Goal: Find specific page/section: Locate a particular part of the current website

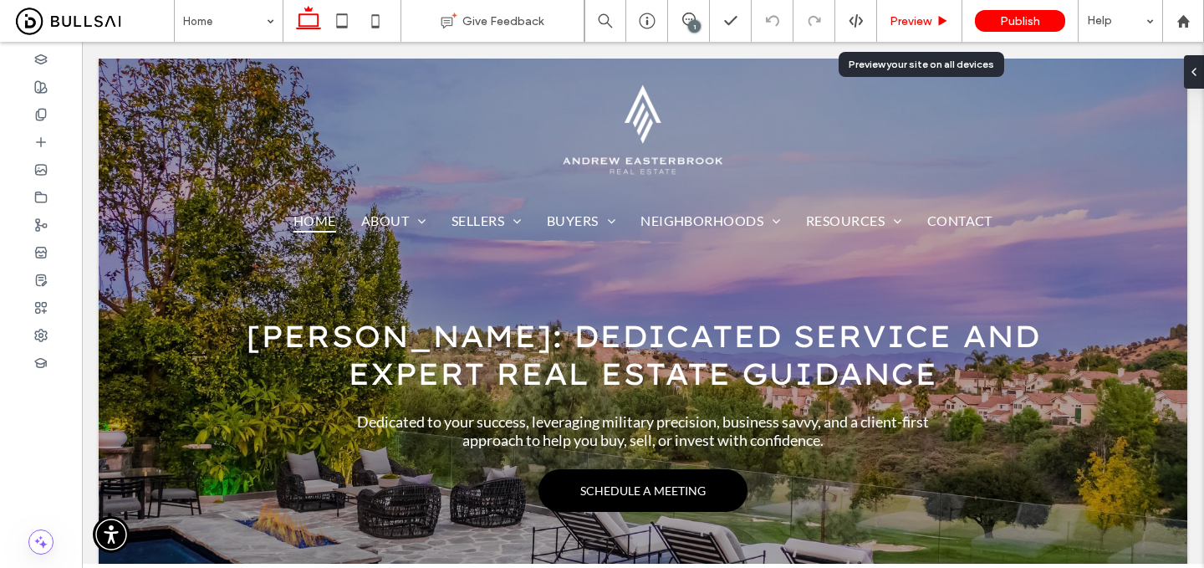
click at [928, 17] on span "Preview" at bounding box center [911, 21] width 42 height 14
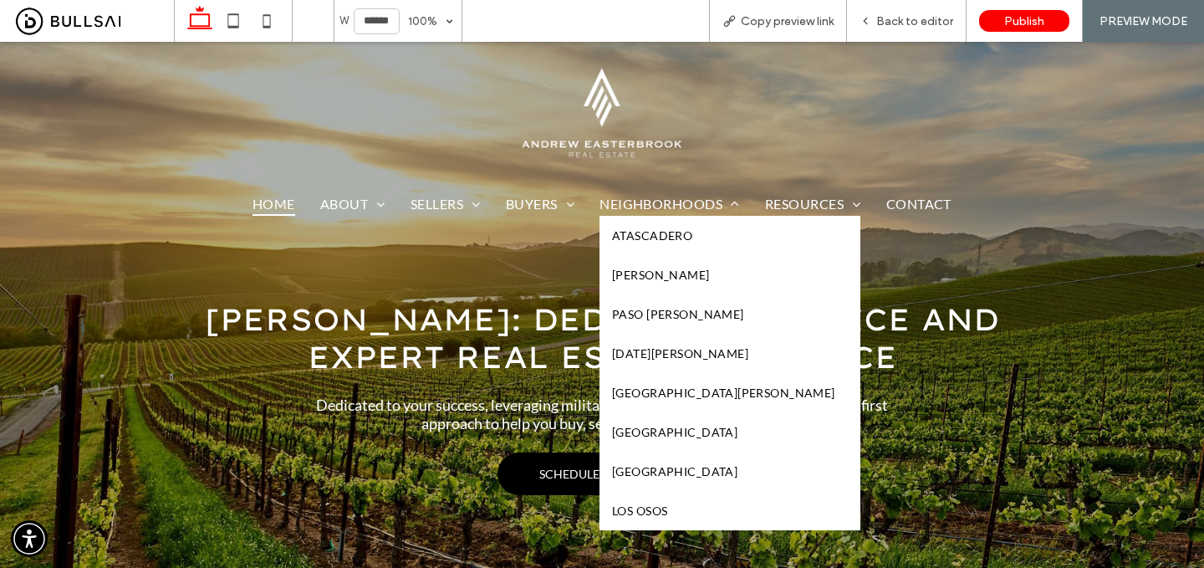
click at [665, 237] on span "Atascadero" at bounding box center [652, 235] width 80 height 14
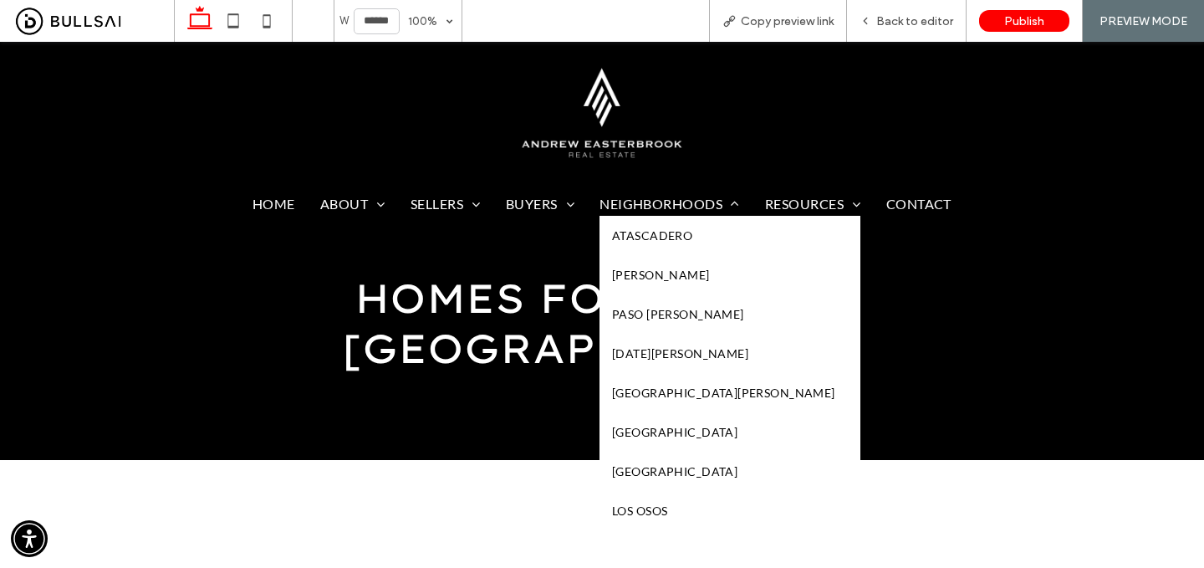
click at [697, 265] on link "[PERSON_NAME]" at bounding box center [730, 274] width 261 height 39
click at [692, 310] on link "Paso [PERSON_NAME]" at bounding box center [730, 313] width 261 height 39
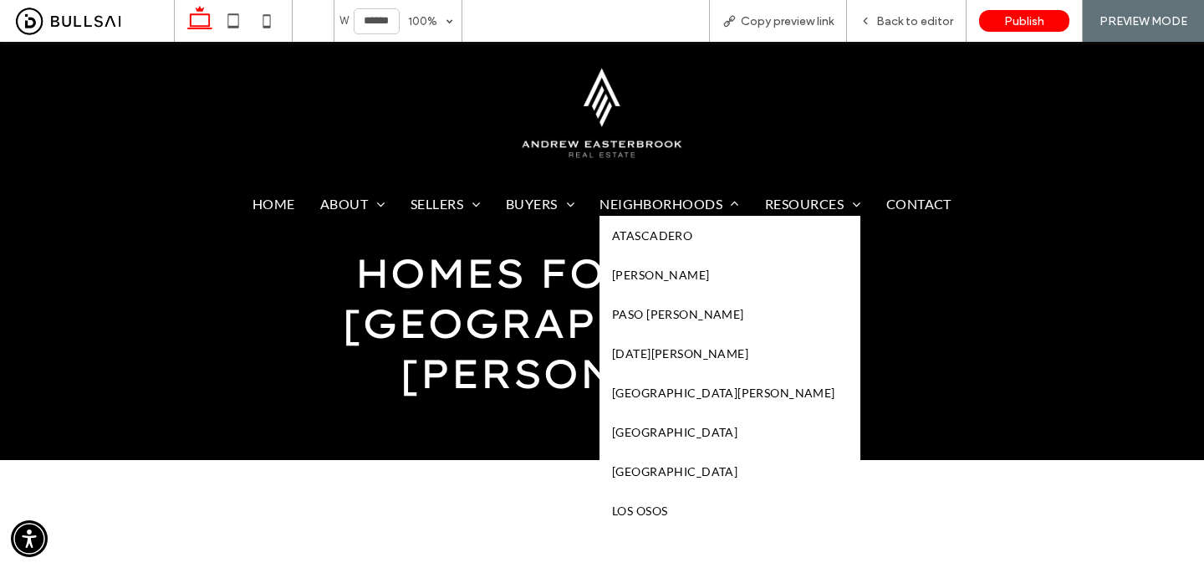
click at [669, 345] on link "[DATE][PERSON_NAME]" at bounding box center [730, 353] width 261 height 39
click at [676, 394] on span "[GEOGRAPHIC_DATA][PERSON_NAME]" at bounding box center [723, 393] width 223 height 14
click at [671, 433] on span "[GEOGRAPHIC_DATA]" at bounding box center [674, 432] width 125 height 14
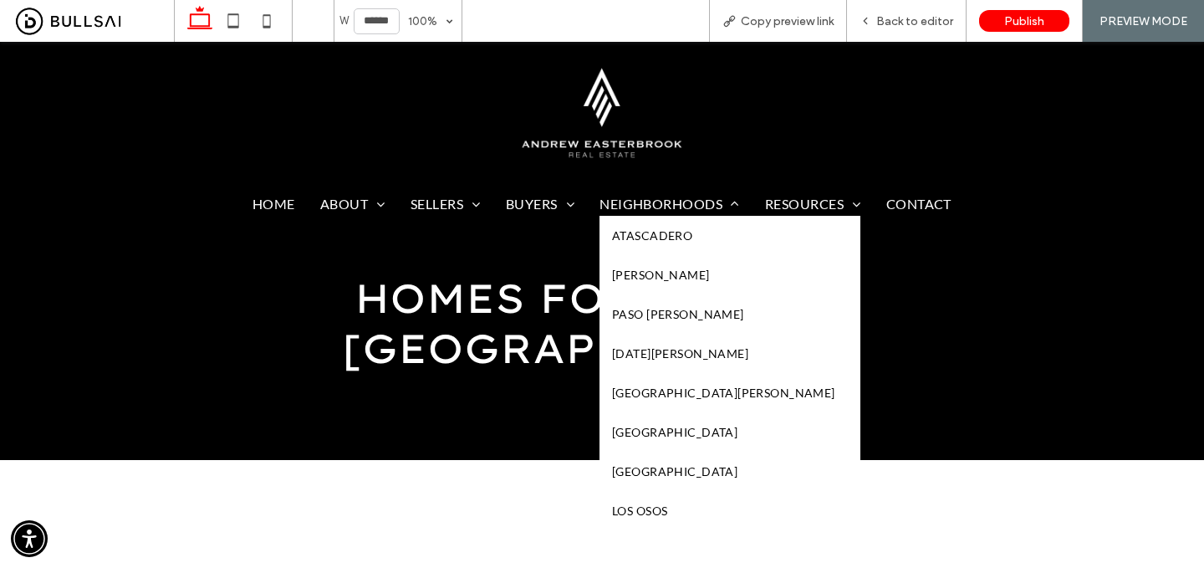
click at [661, 467] on span "[GEOGRAPHIC_DATA]" at bounding box center [674, 471] width 125 height 14
click at [660, 243] on link "Atascadero" at bounding box center [730, 235] width 261 height 39
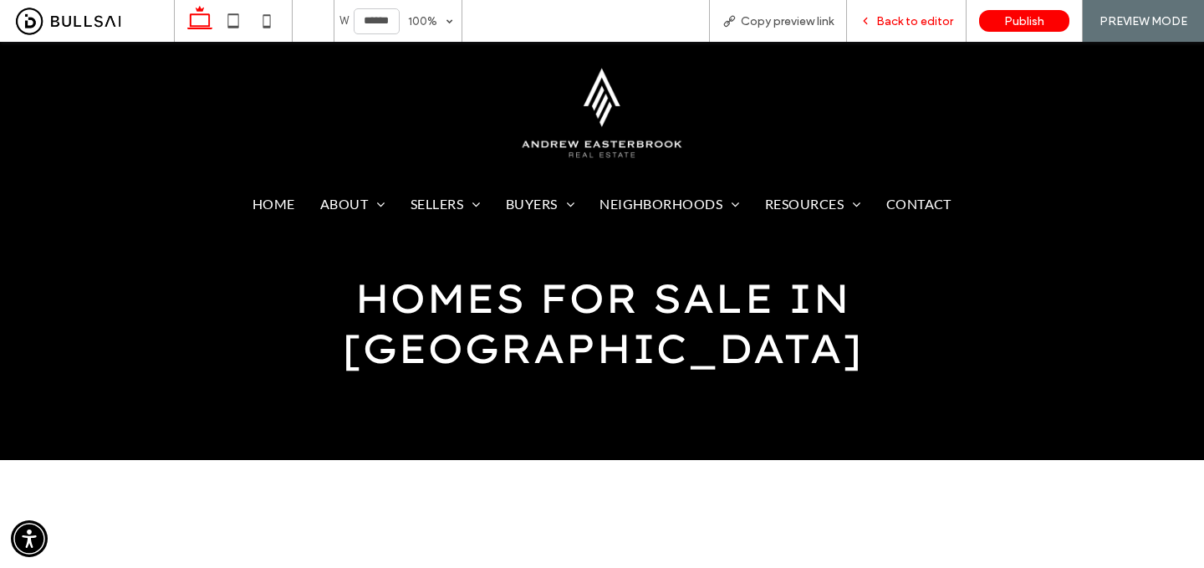
click at [923, 25] on span "Back to editor" at bounding box center [914, 21] width 77 height 14
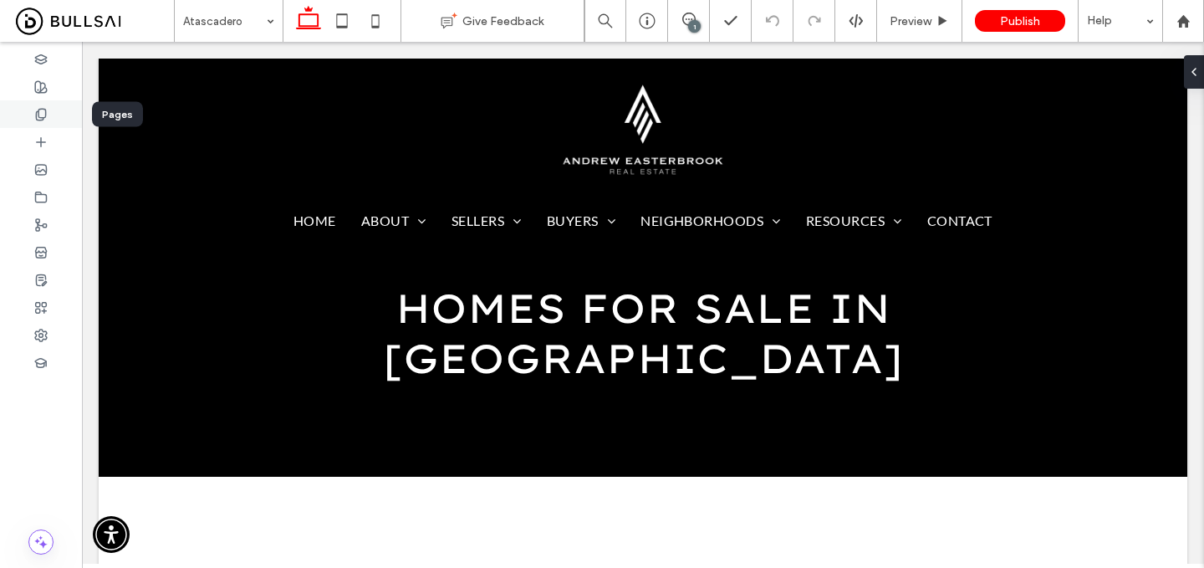
click at [28, 120] on div at bounding box center [41, 114] width 82 height 28
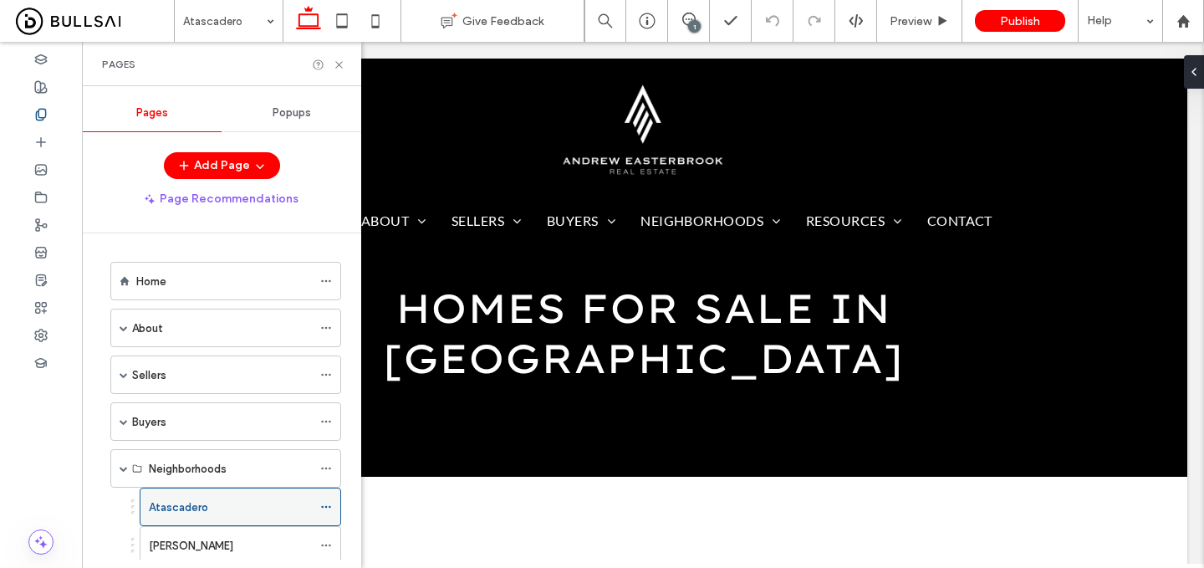
click at [328, 505] on icon at bounding box center [326, 507] width 12 height 12
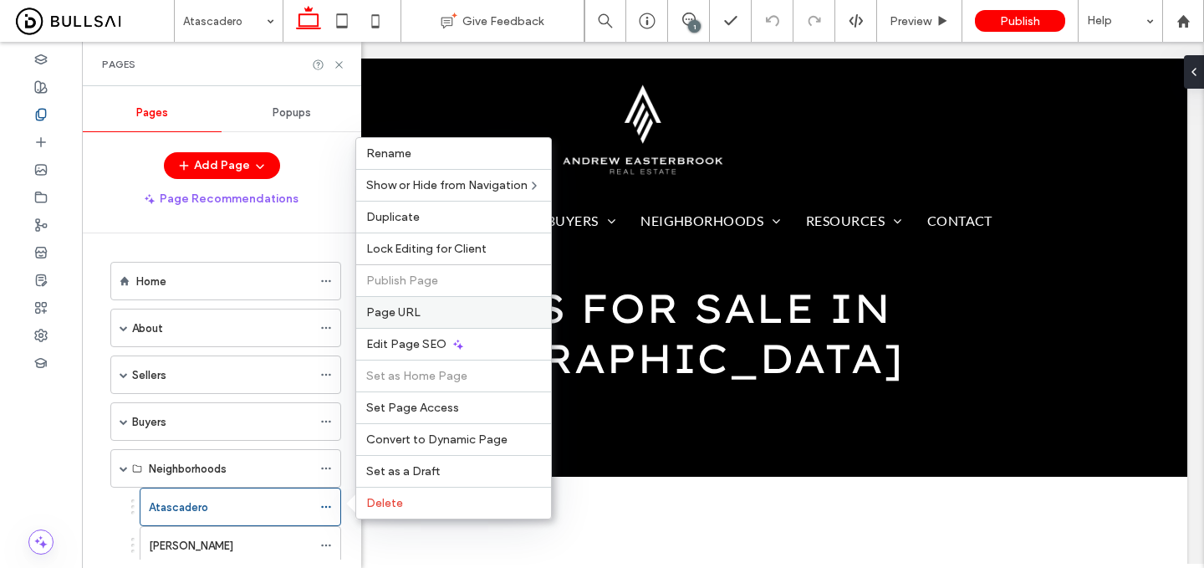
click at [392, 317] on span "Page URL" at bounding box center [393, 312] width 54 height 14
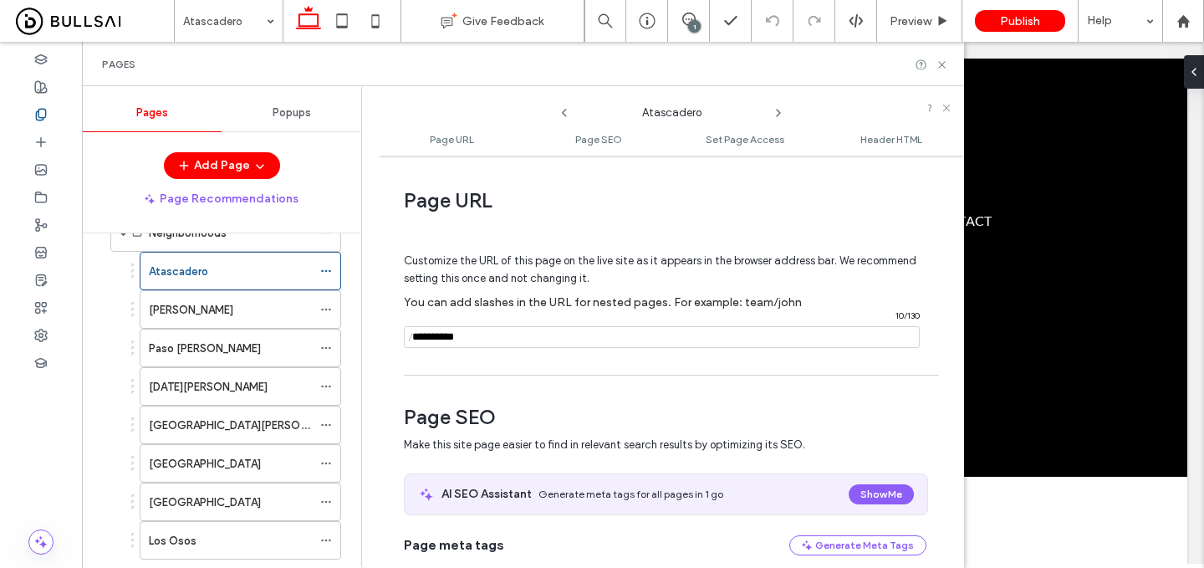
scroll to position [231, 0]
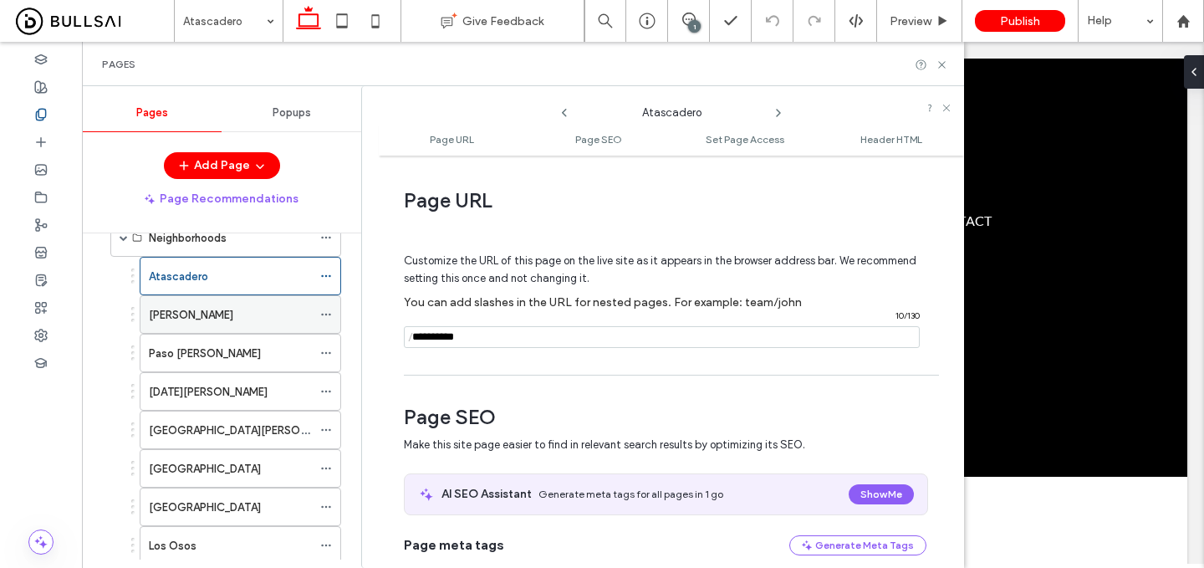
click at [245, 308] on div "[PERSON_NAME]" at bounding box center [230, 315] width 163 height 18
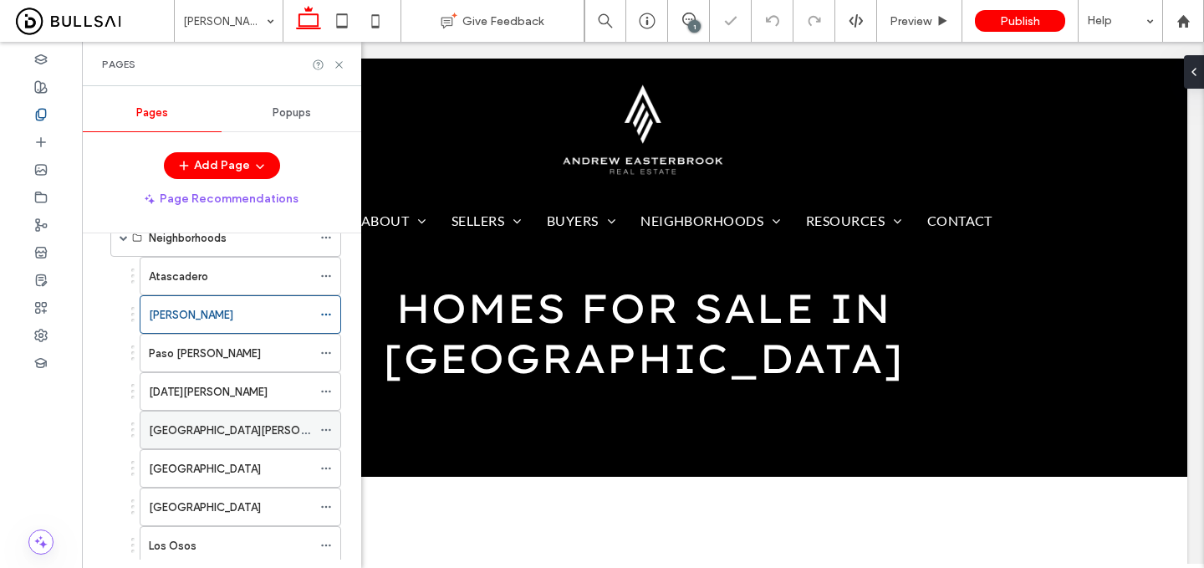
click at [211, 421] on label "[GEOGRAPHIC_DATA][PERSON_NAME]" at bounding box center [247, 430] width 197 height 29
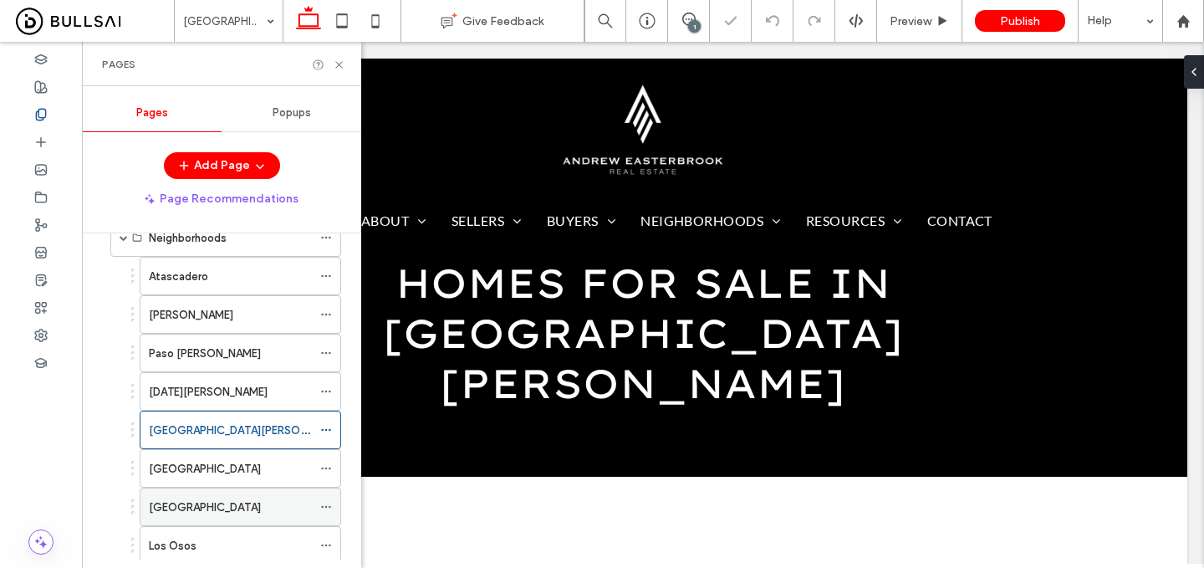
click at [206, 488] on div "[GEOGRAPHIC_DATA]" at bounding box center [241, 507] width 202 height 38
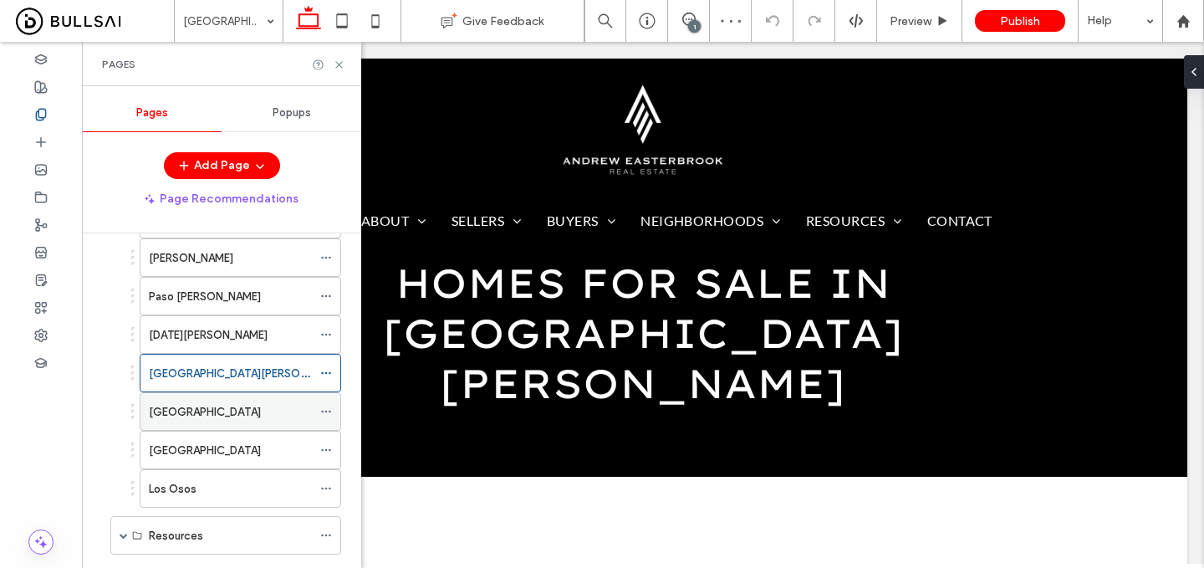
scroll to position [304, 0]
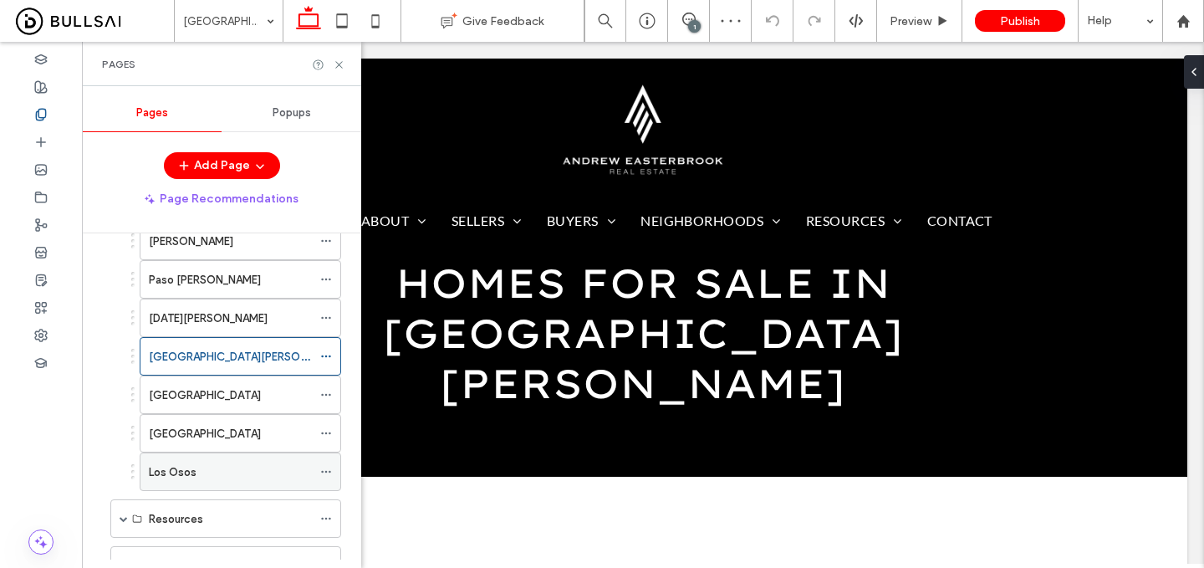
click at [209, 467] on div "Los Osos" at bounding box center [230, 472] width 163 height 18
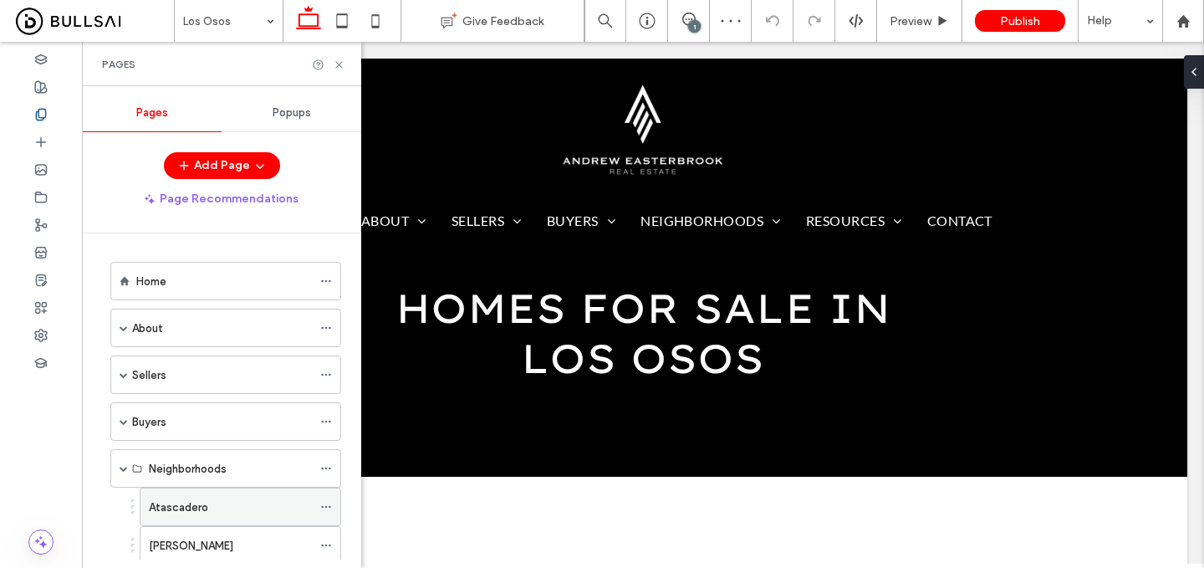
click at [202, 507] on label "Atascadero" at bounding box center [178, 507] width 59 height 29
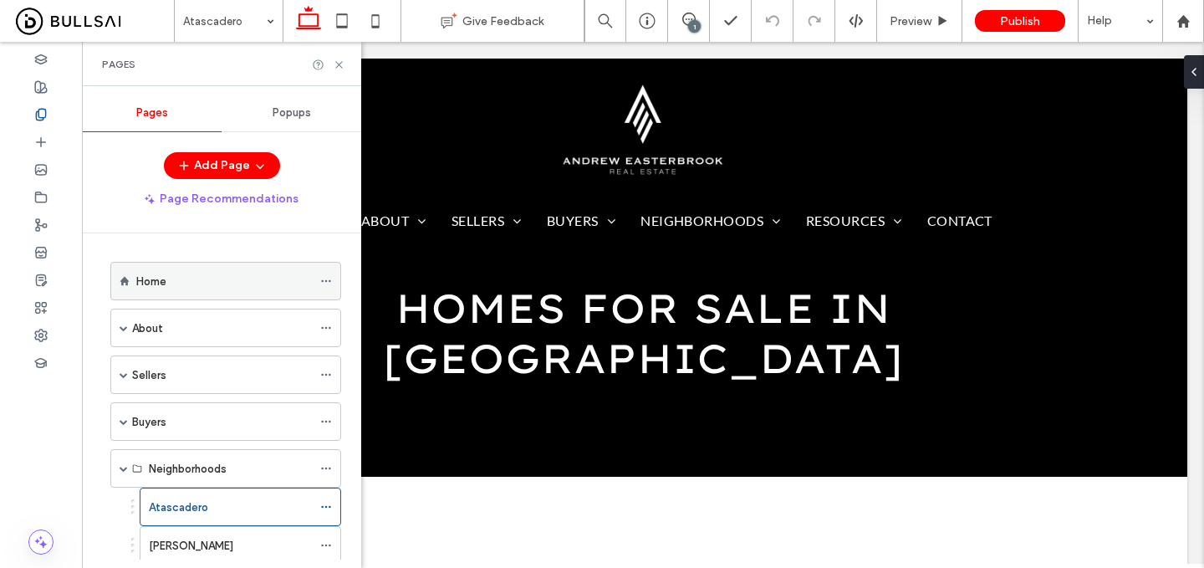
click at [179, 284] on div "Home" at bounding box center [224, 282] width 176 height 18
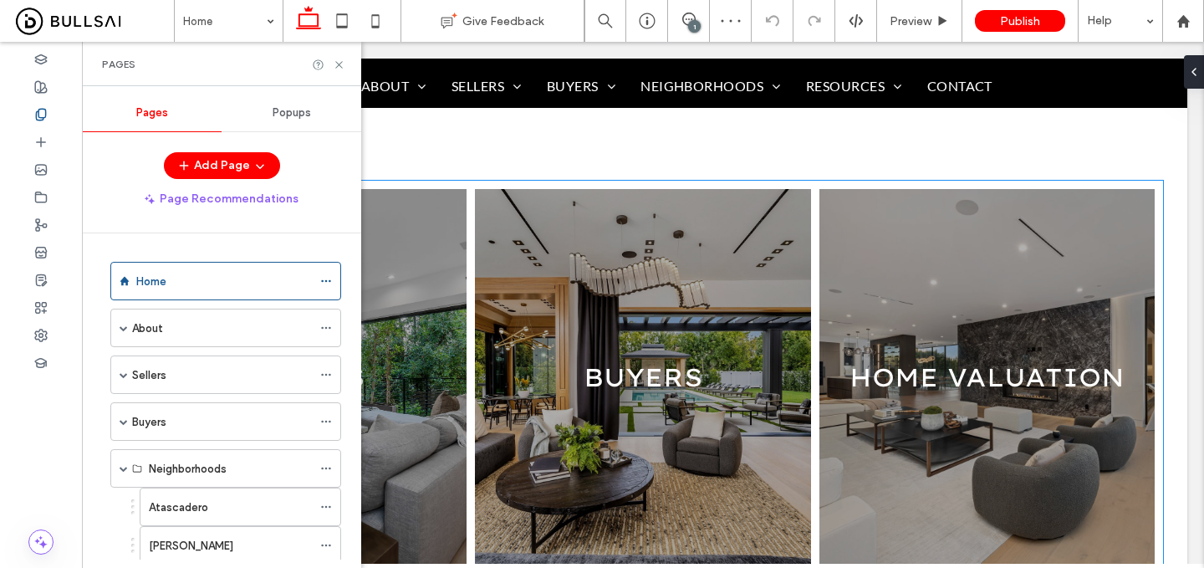
scroll to position [1295, 0]
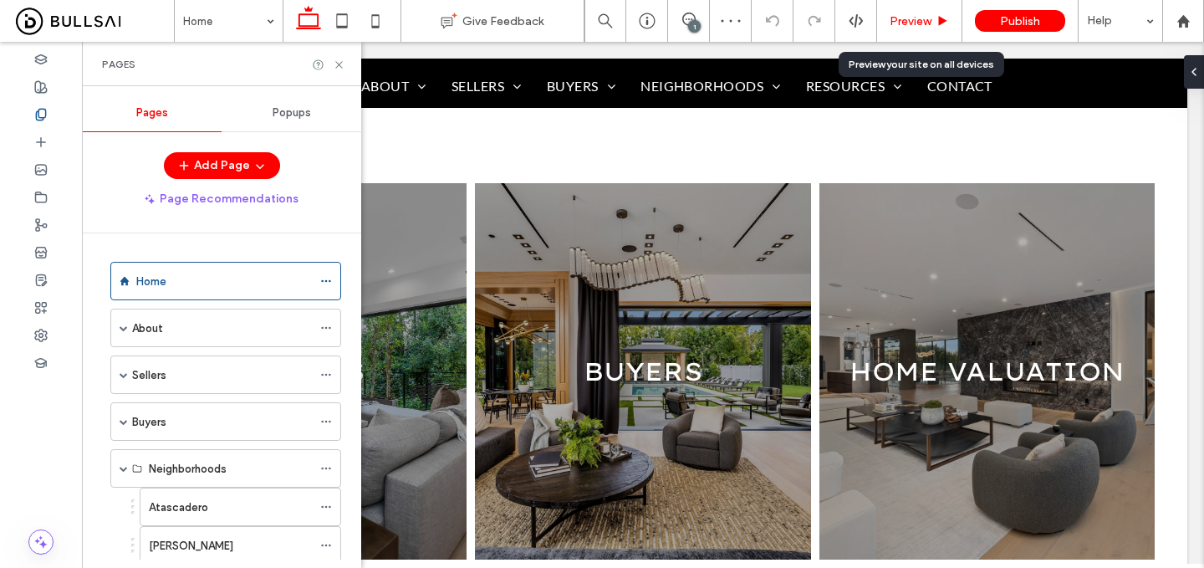
click at [910, 18] on span "Preview" at bounding box center [911, 21] width 42 height 14
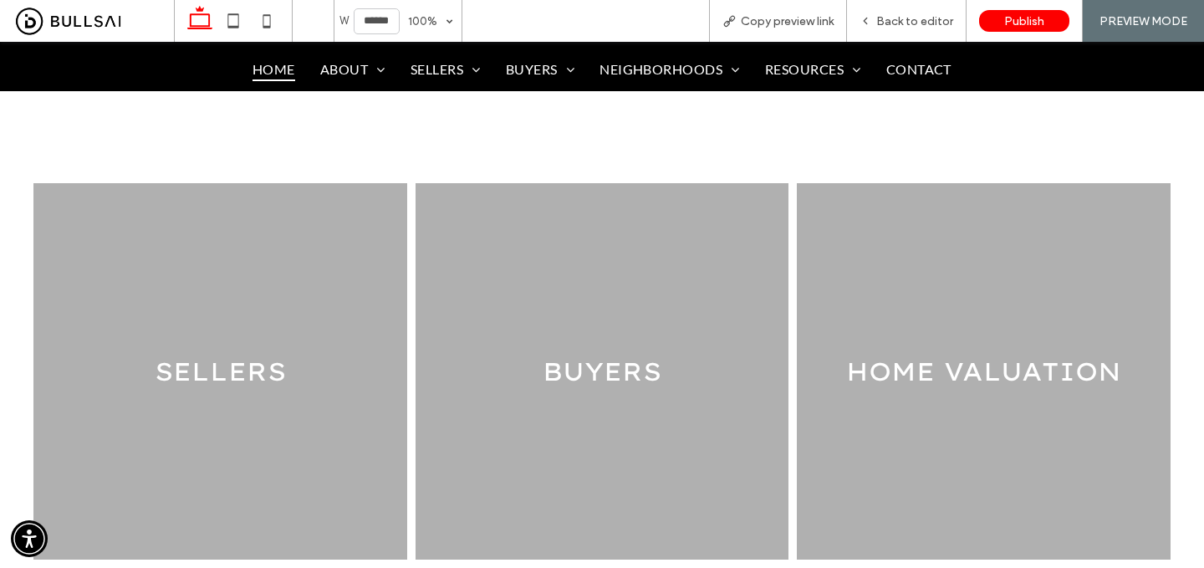
scroll to position [1280, 0]
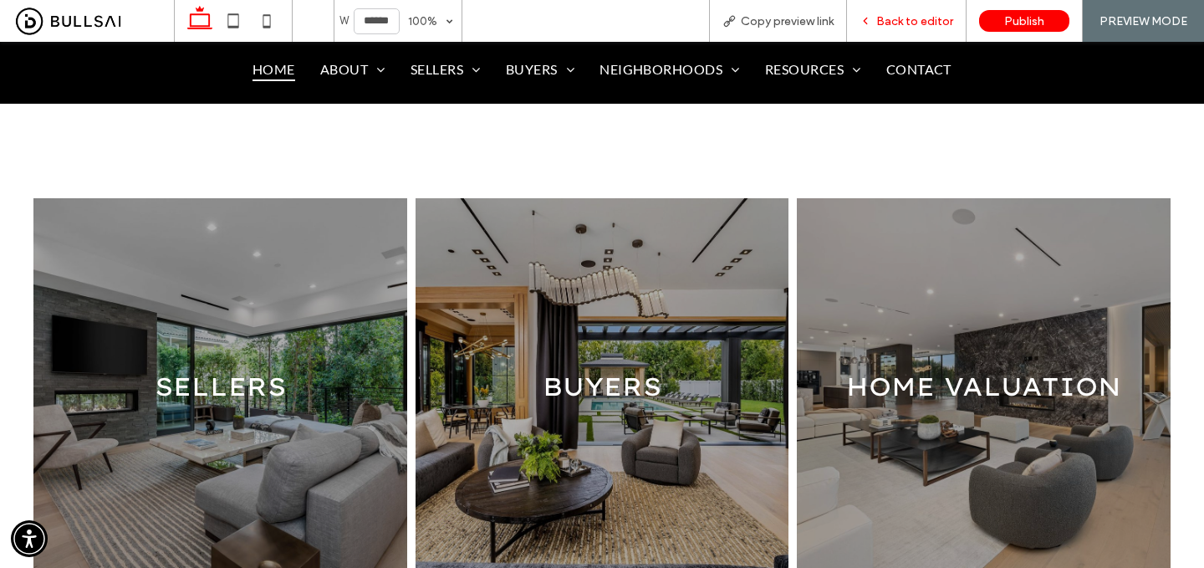
click at [910, 18] on span "Back to editor" at bounding box center [914, 21] width 77 height 14
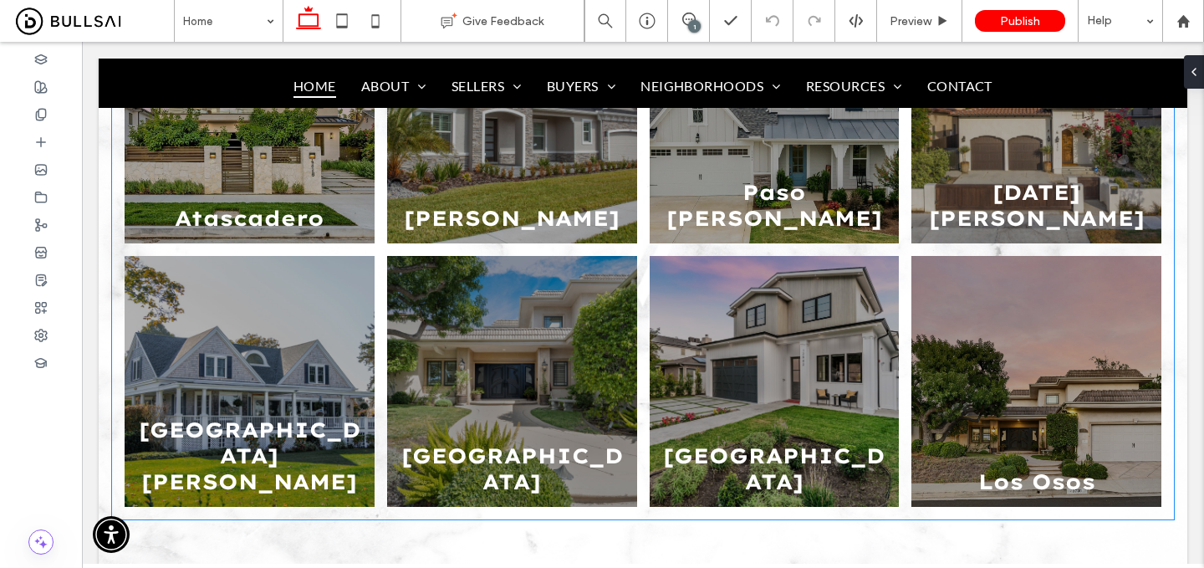
scroll to position [2010, 0]
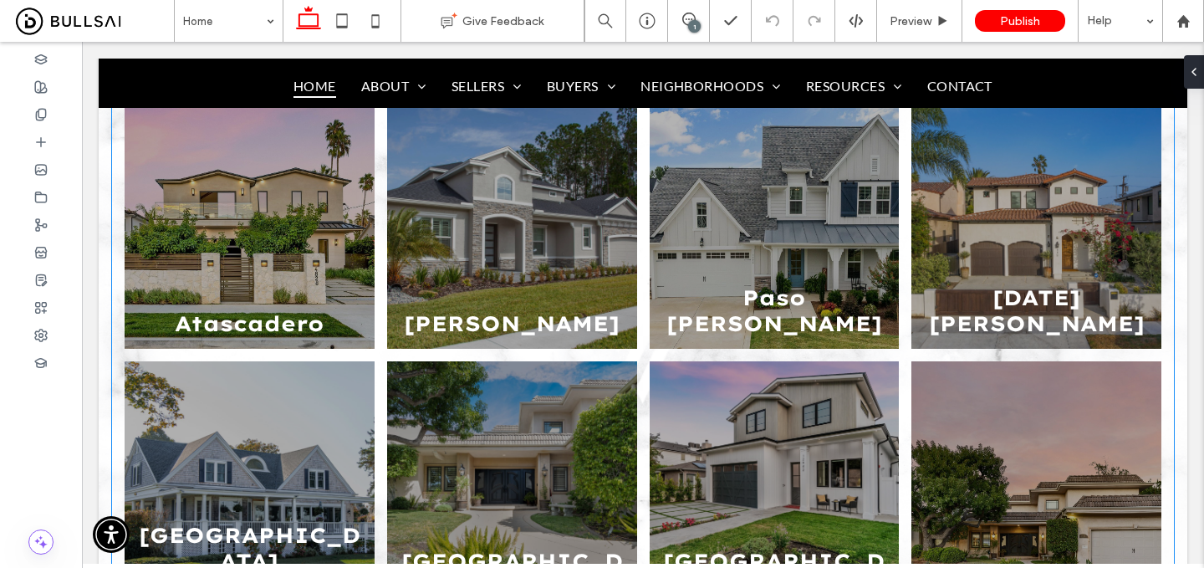
click at [228, 219] on link at bounding box center [249, 223] width 265 height 266
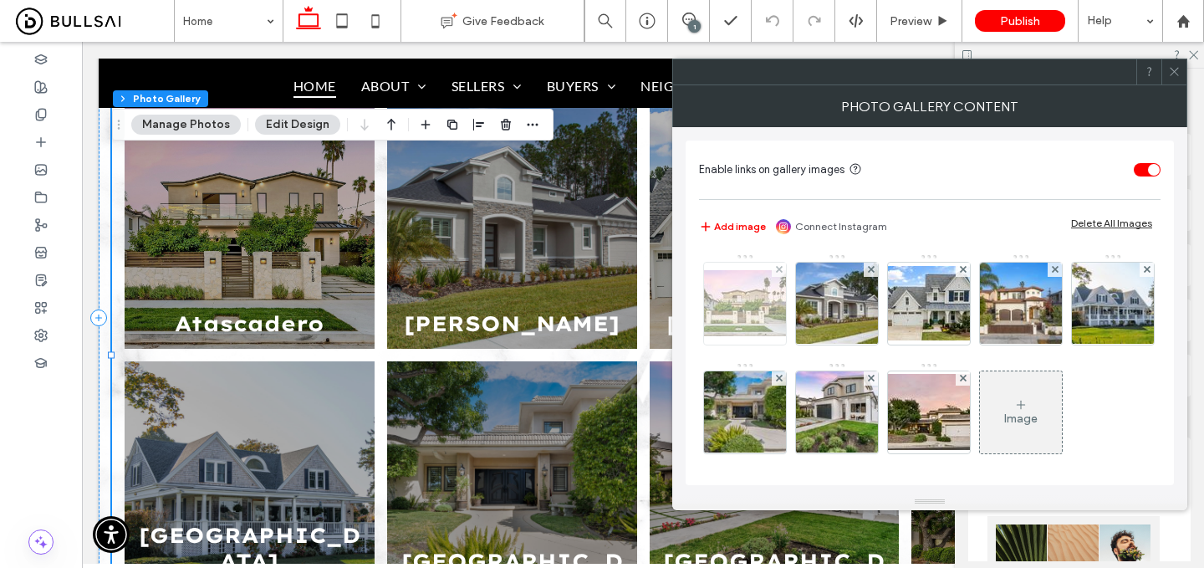
click at [775, 306] on img at bounding box center [745, 303] width 134 height 66
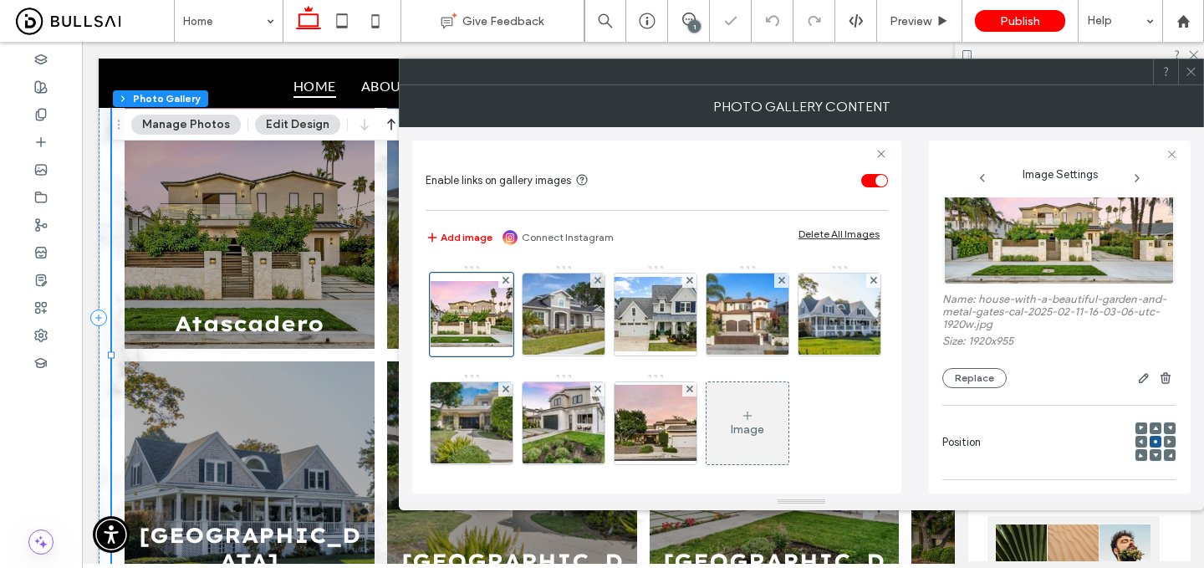
scroll to position [18, 0]
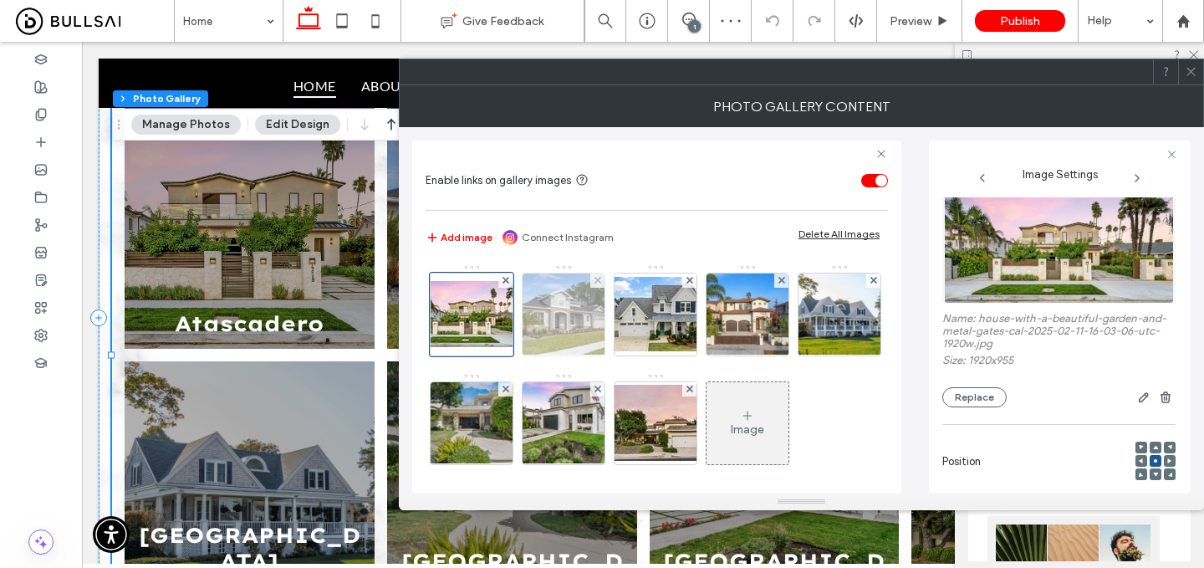
click at [568, 327] on img at bounding box center [564, 314] width 123 height 82
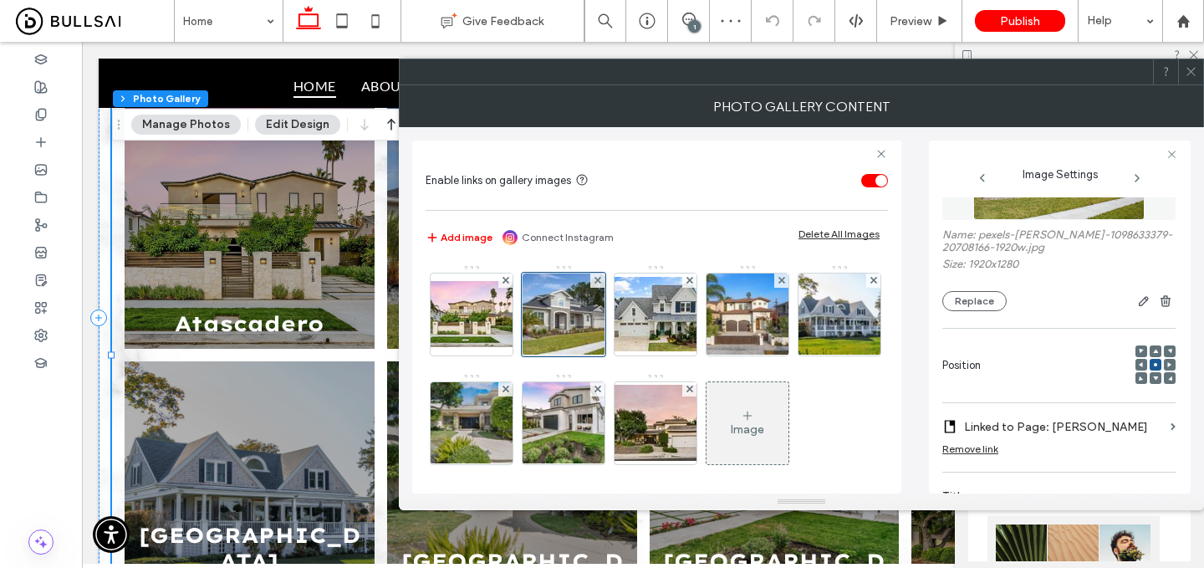
scroll to position [0, 0]
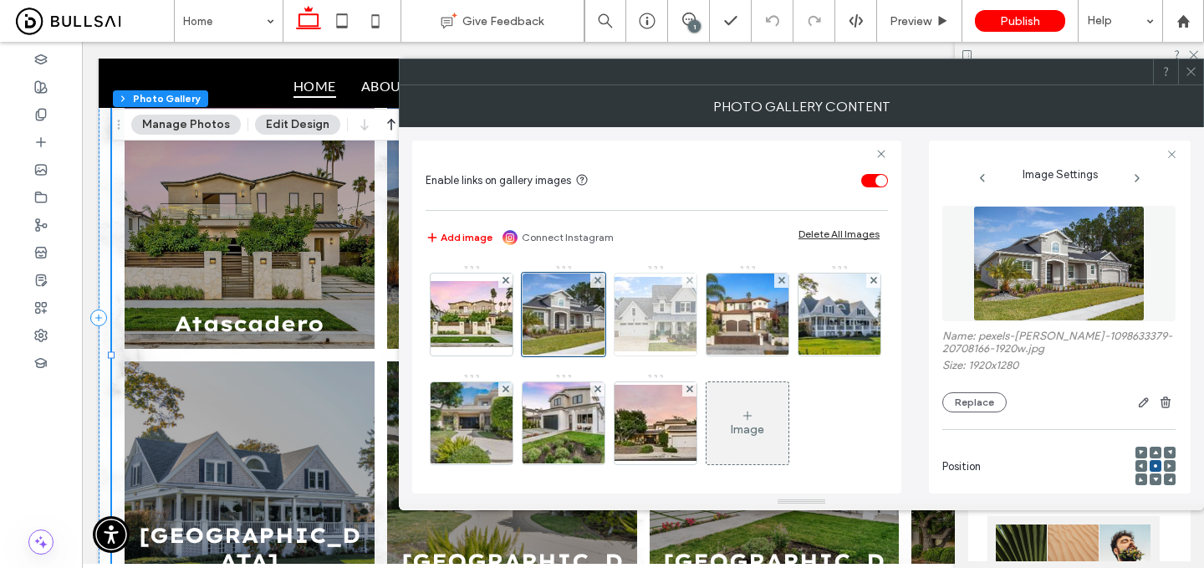
click at [647, 334] on img at bounding box center [656, 314] width 134 height 74
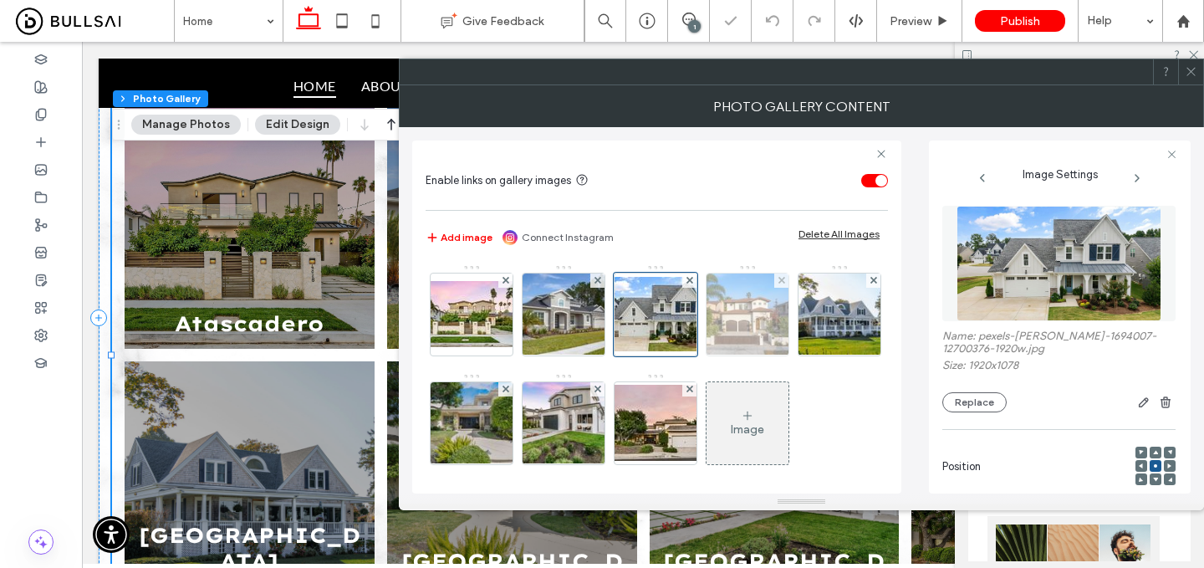
click at [735, 309] on img at bounding box center [748, 314] width 124 height 82
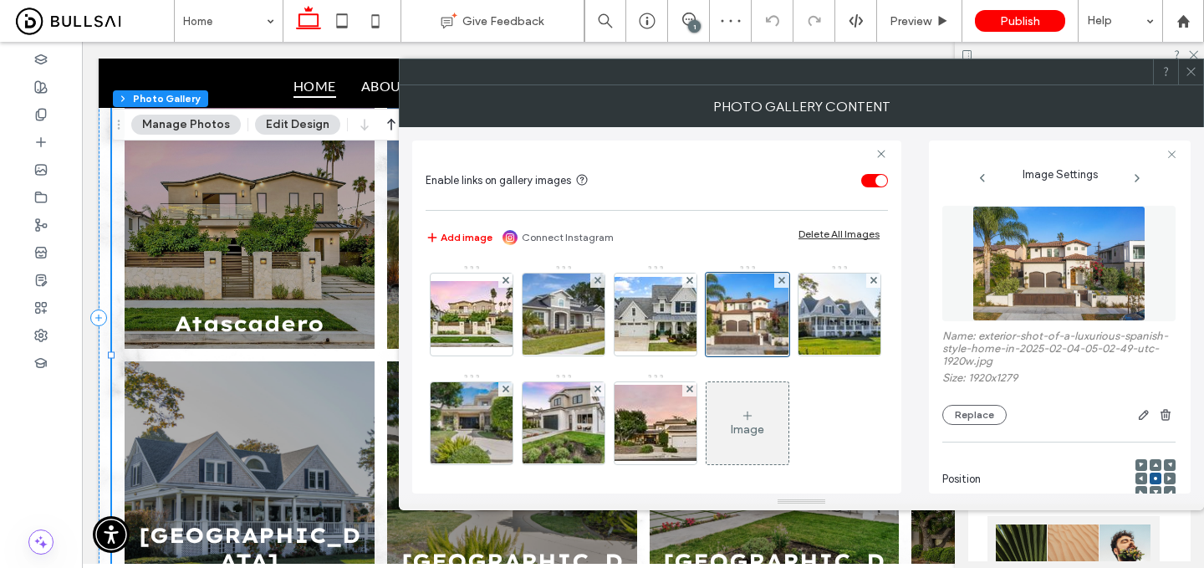
click at [1192, 77] on icon at bounding box center [1191, 71] width 13 height 13
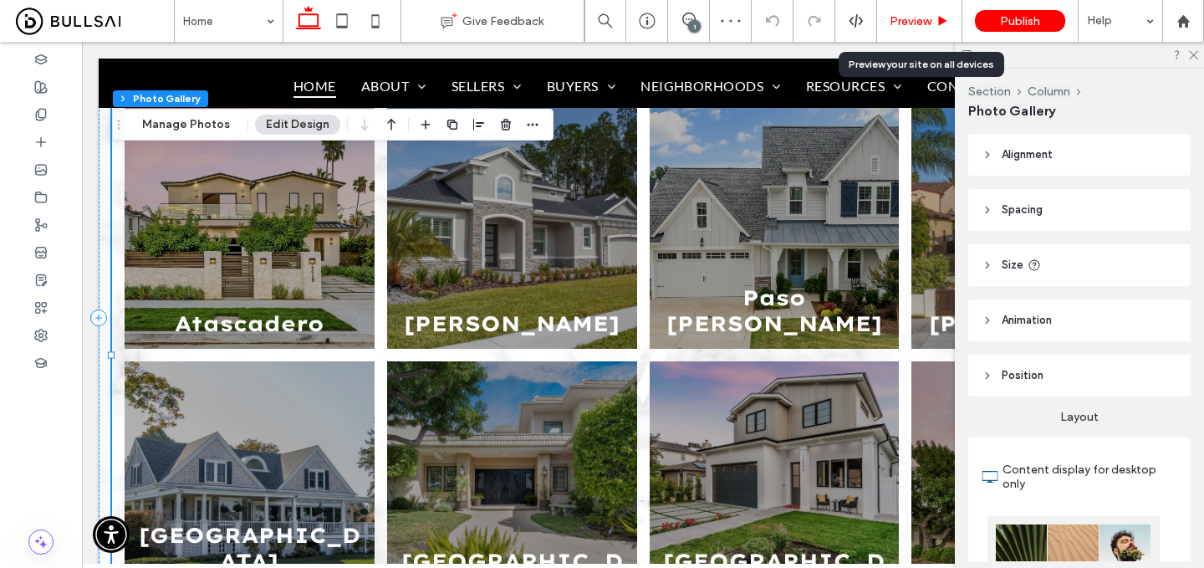
click at [932, 18] on span "Preview" at bounding box center [911, 21] width 42 height 14
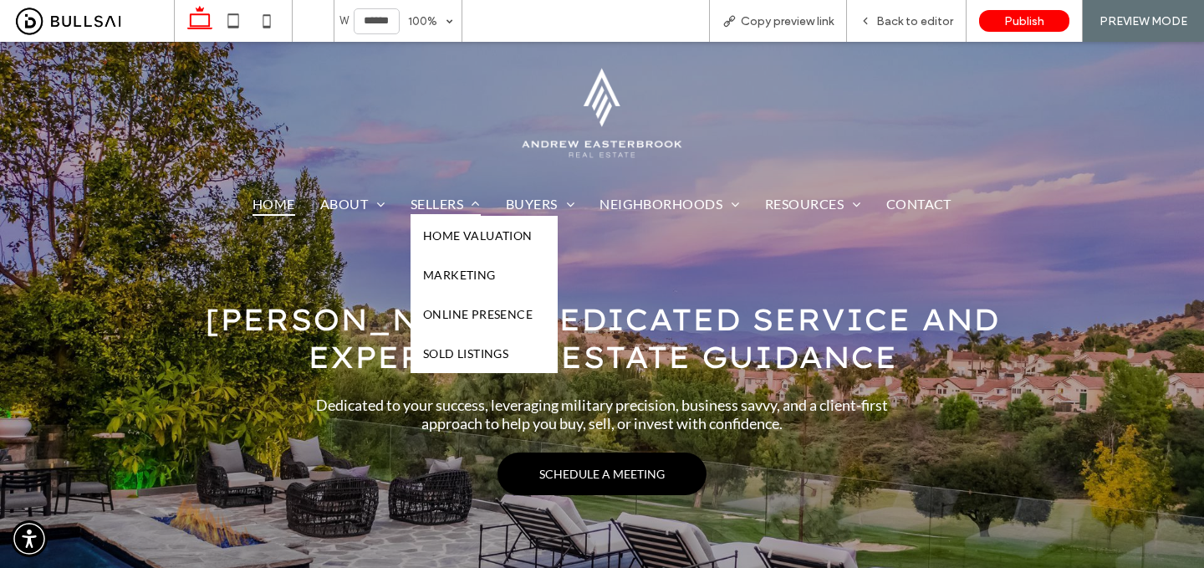
click at [440, 202] on span "Sellers" at bounding box center [446, 203] width 70 height 24
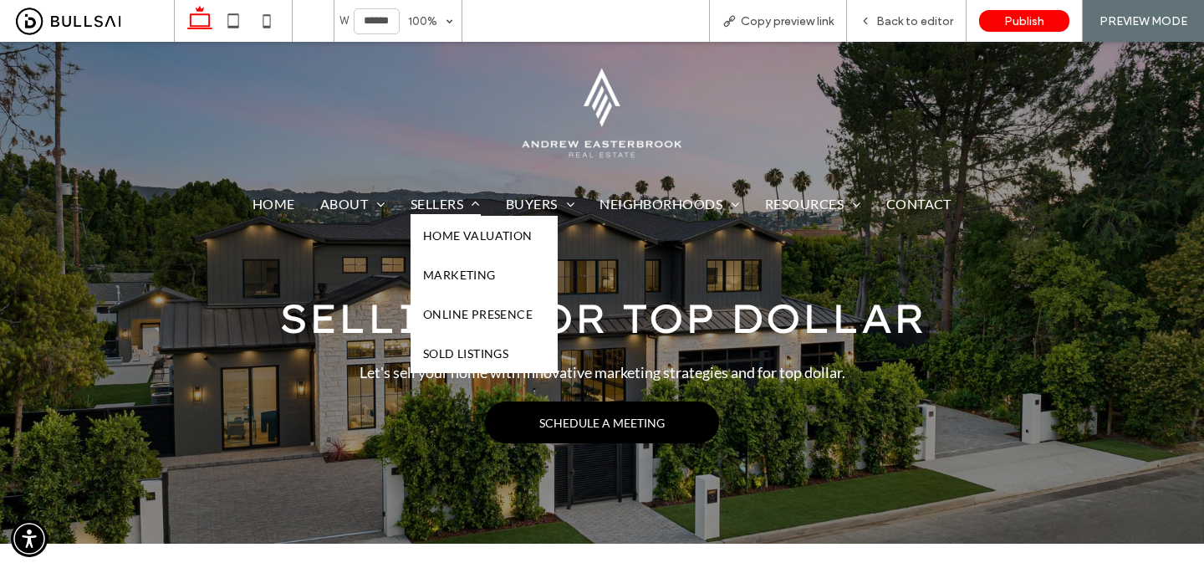
click at [466, 277] on span "Marketing" at bounding box center [459, 275] width 73 height 14
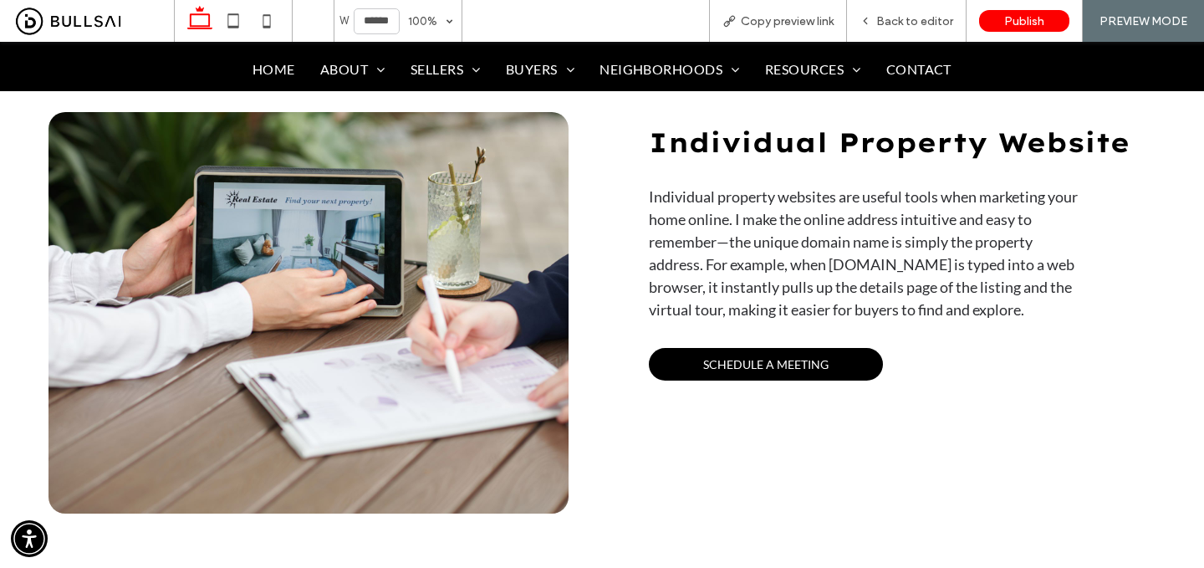
scroll to position [564, 0]
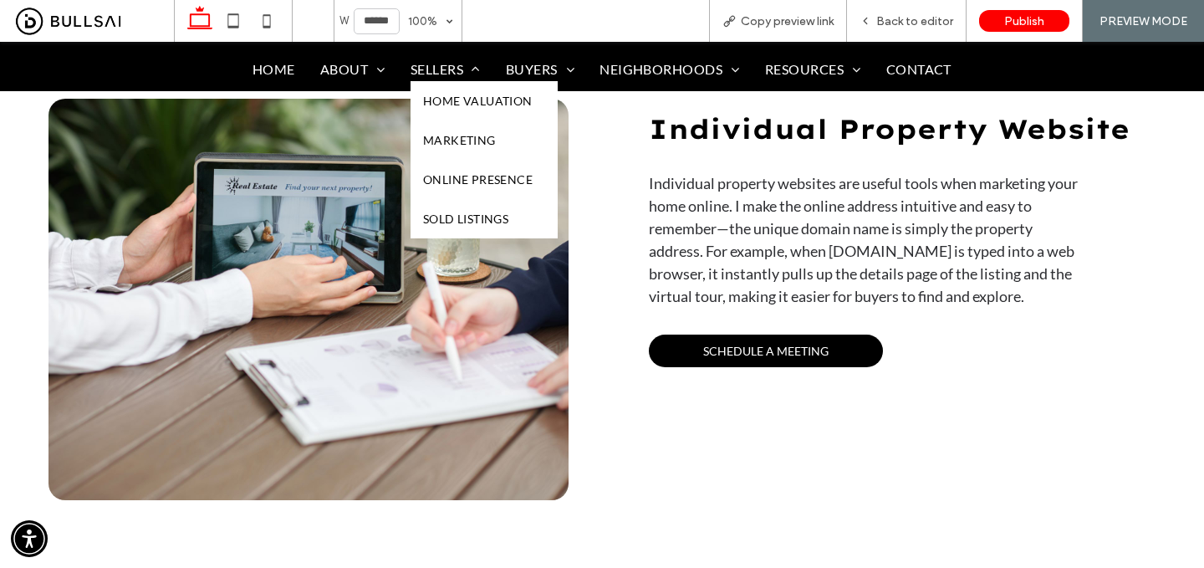
click at [460, 213] on span "Sold Listings" at bounding box center [465, 219] width 85 height 14
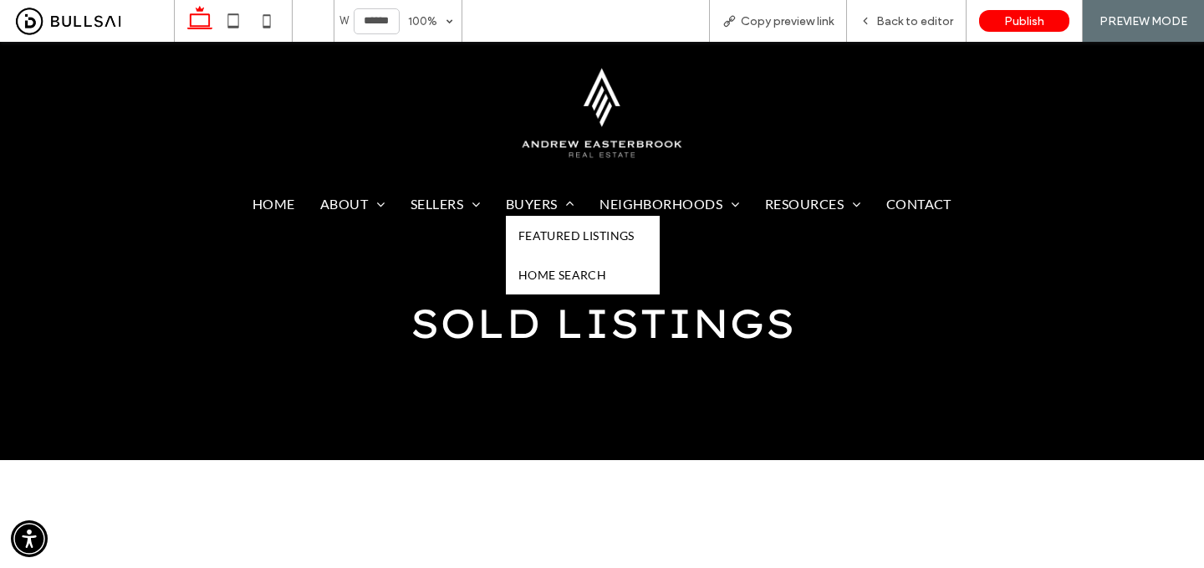
click at [563, 223] on link "Featured Listings" at bounding box center [583, 235] width 154 height 39
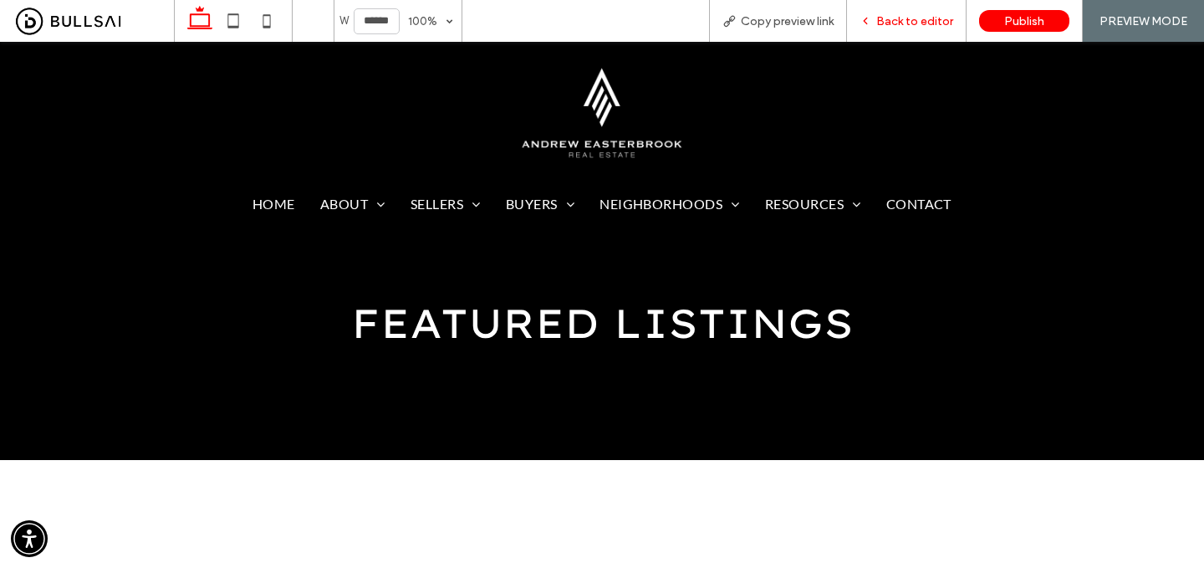
click at [882, 22] on span "Back to editor" at bounding box center [914, 21] width 77 height 14
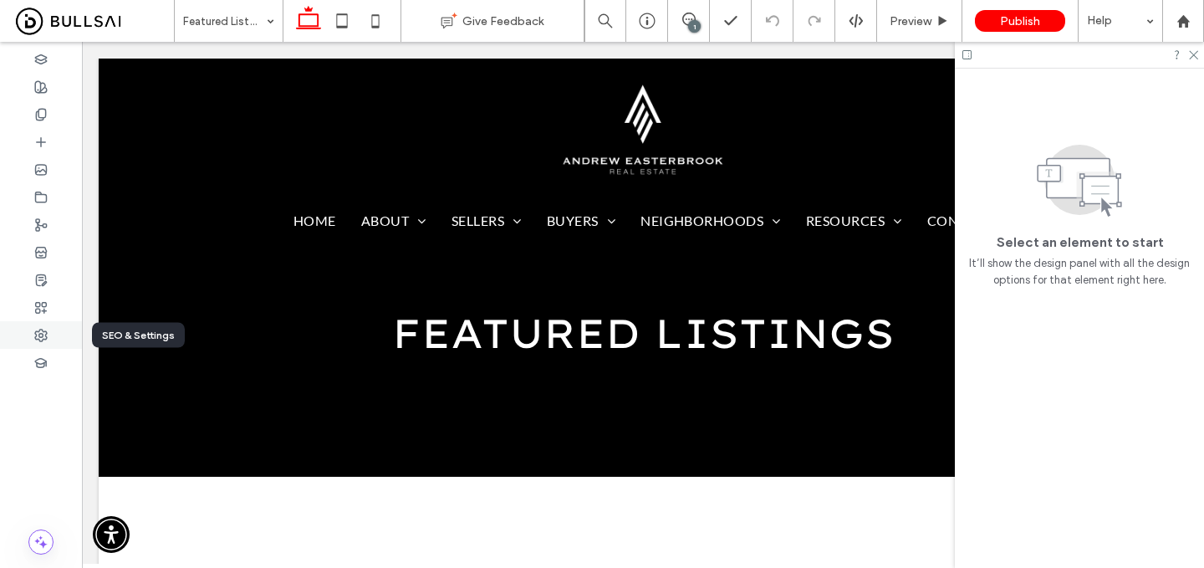
click at [37, 328] on span at bounding box center [40, 335] width 13 height 14
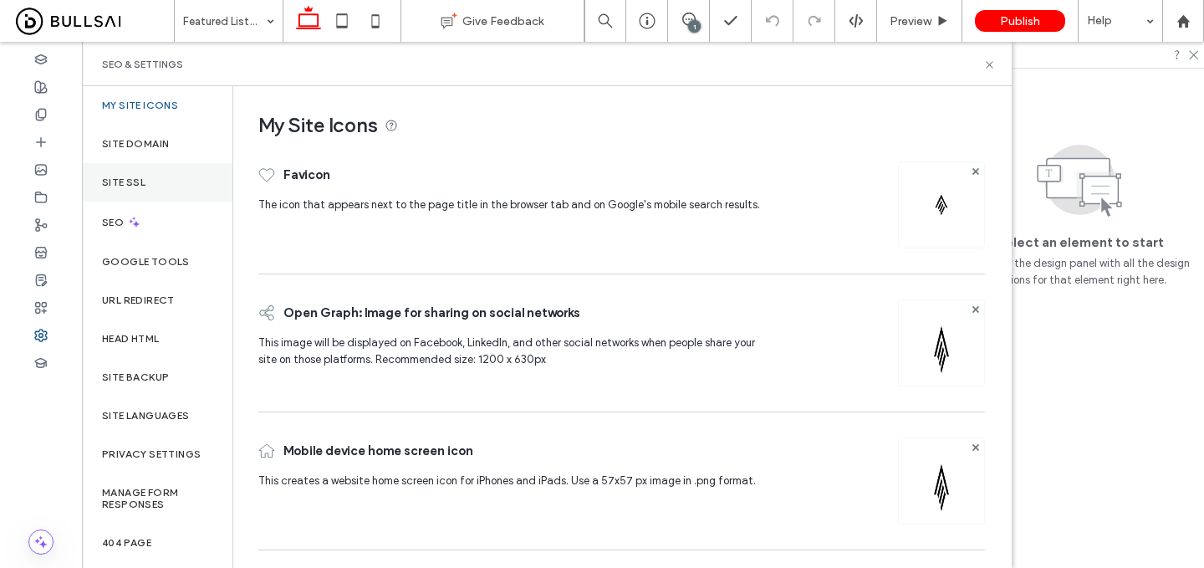
click at [156, 201] on div "Site SSL" at bounding box center [157, 182] width 151 height 38
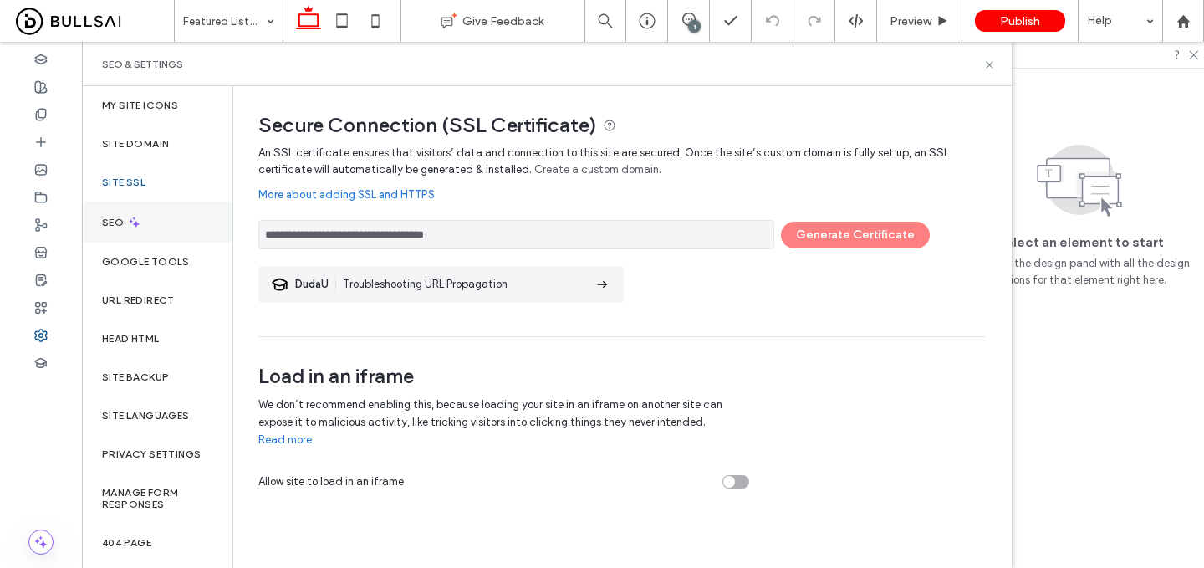
click at [155, 228] on div "SEO" at bounding box center [157, 222] width 151 height 41
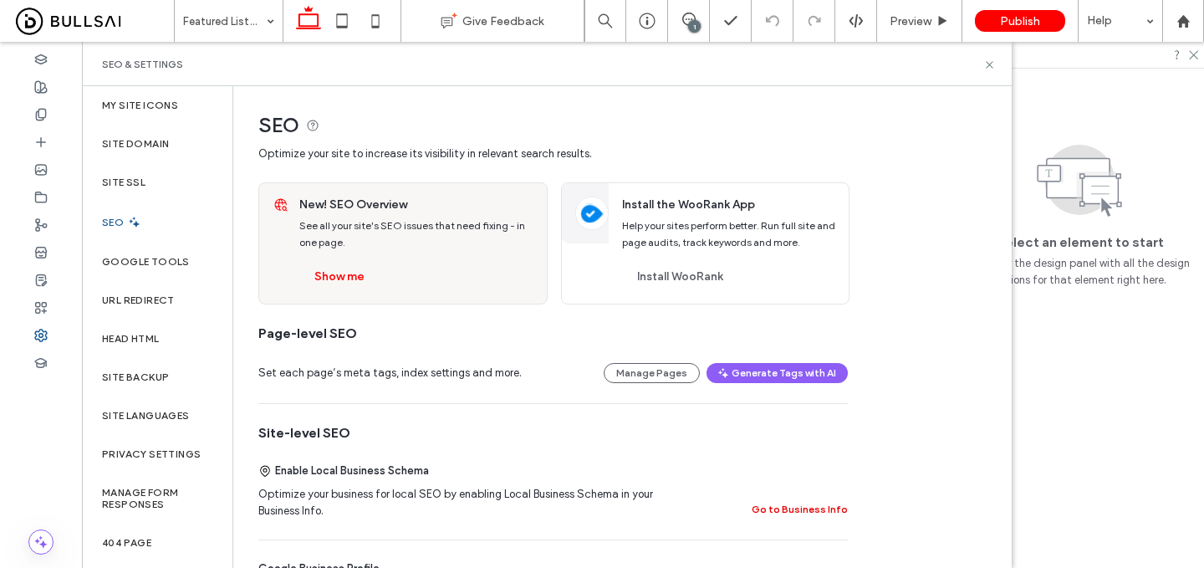
click at [782, 503] on button "Go to Business Info" at bounding box center [800, 509] width 96 height 20
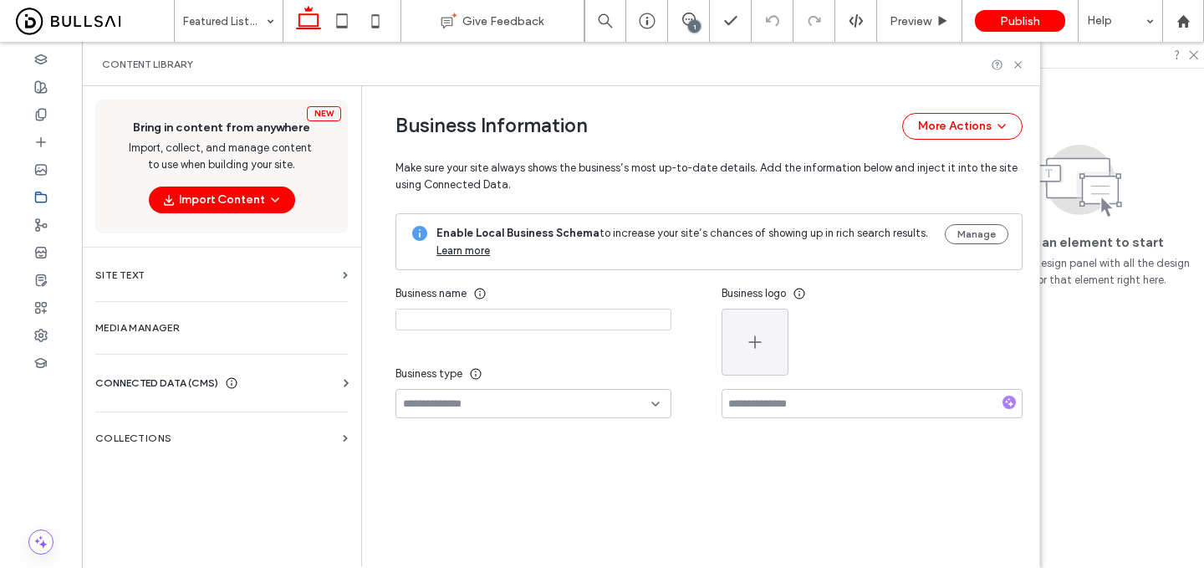
type input "**********"
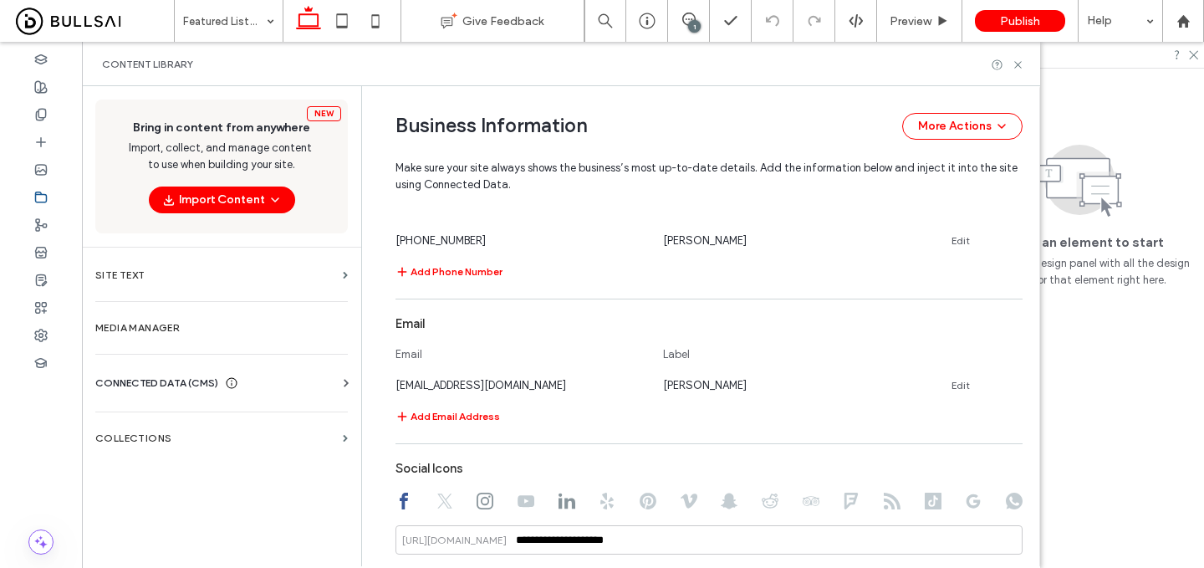
scroll to position [801, 0]
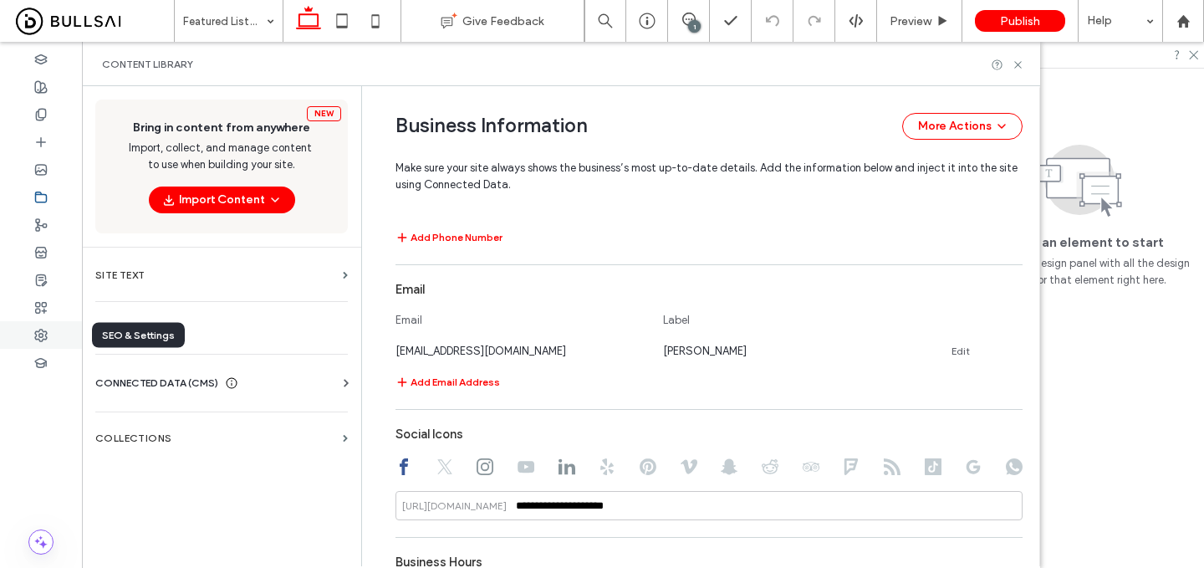
click at [39, 331] on icon at bounding box center [40, 335] width 13 height 13
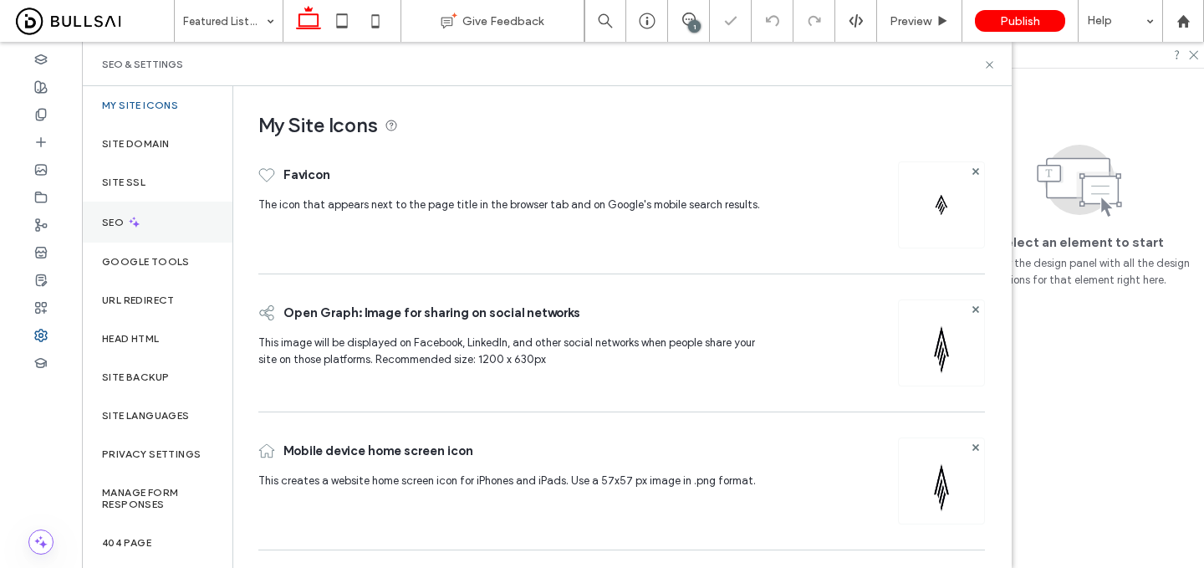
click at [173, 217] on div "SEO" at bounding box center [157, 222] width 151 height 41
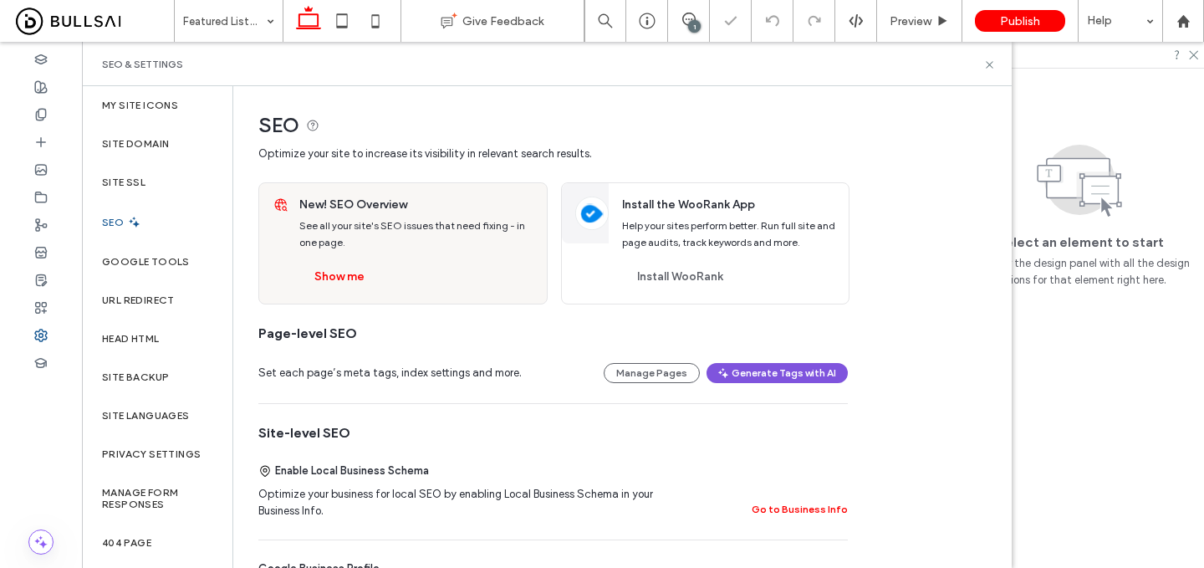
scroll to position [0, 0]
click at [745, 370] on button "Generate Tags with AI" at bounding box center [777, 373] width 141 height 20
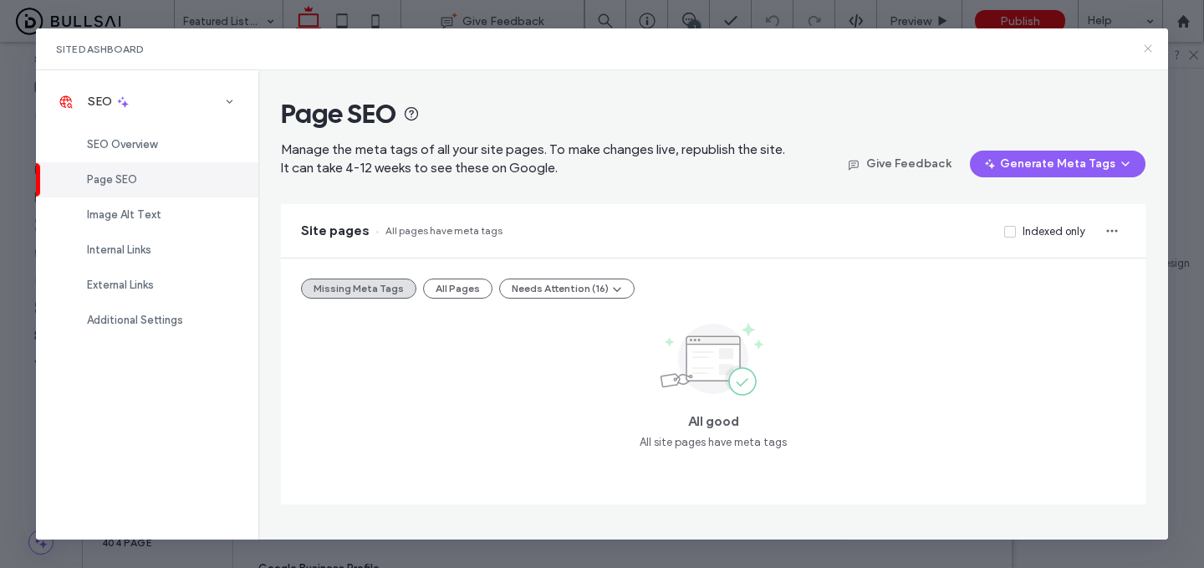
click at [1151, 48] on icon at bounding box center [1147, 48] width 13 height 13
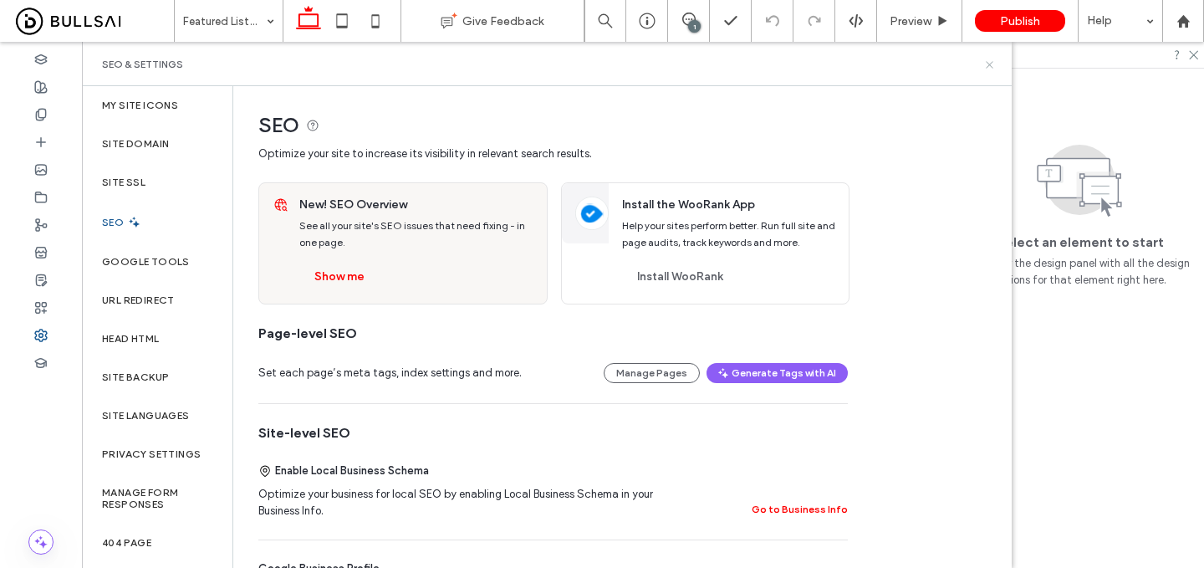
click at [991, 64] on icon at bounding box center [989, 65] width 13 height 13
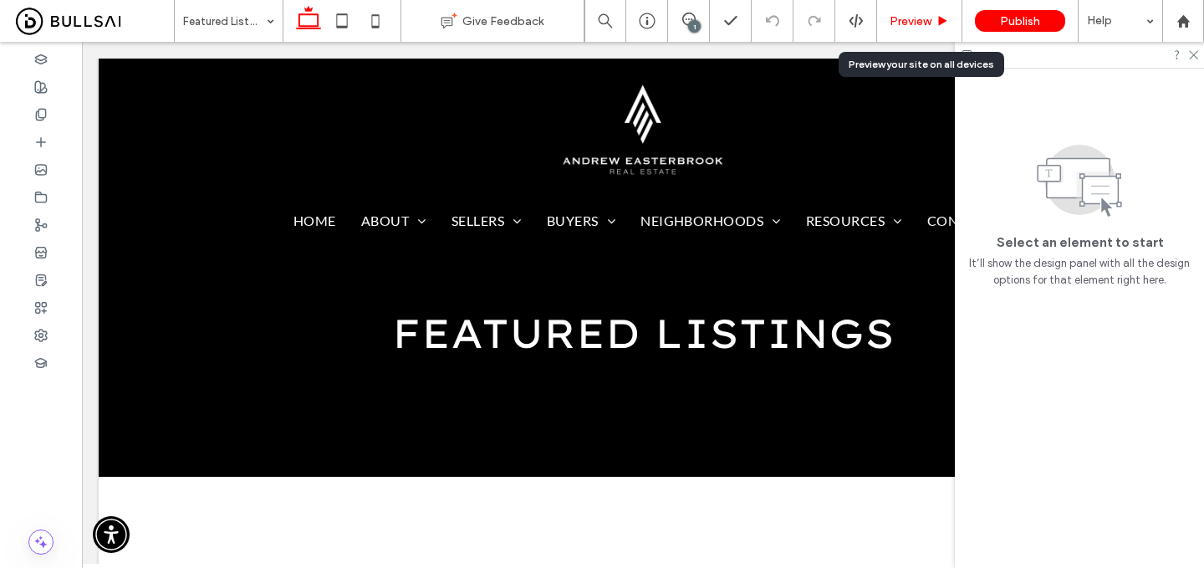
click at [922, 21] on span "Preview" at bounding box center [911, 21] width 42 height 14
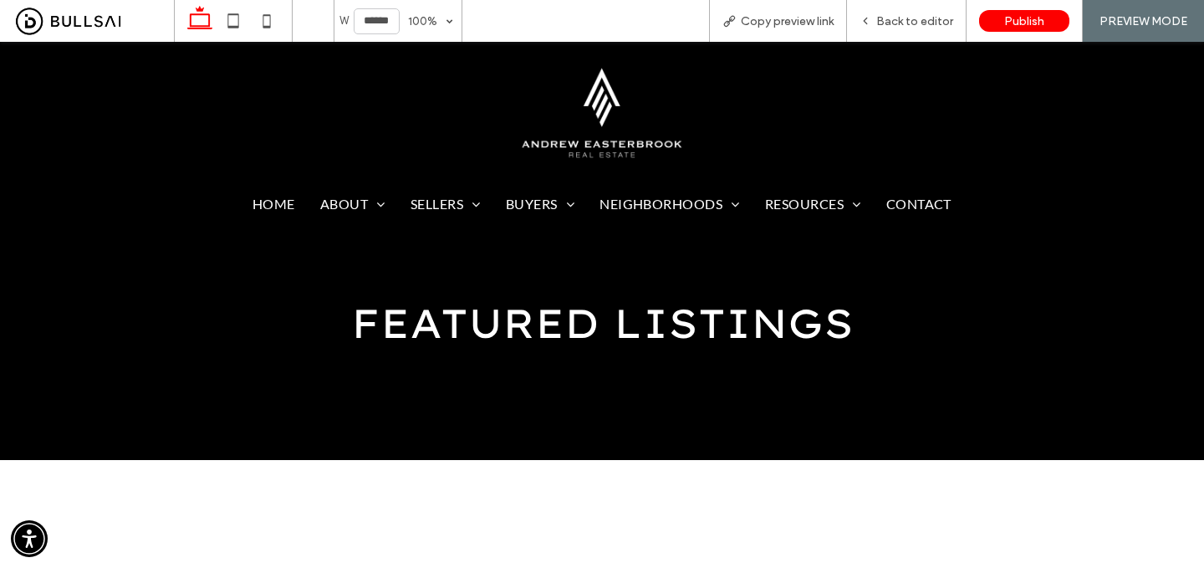
click at [611, 119] on img at bounding box center [602, 113] width 182 height 98
click at [233, 15] on div "W ****** 100% Copy preview link Back to editor Publish PREVIEW MODE Design Pane…" at bounding box center [602, 284] width 1204 height 568
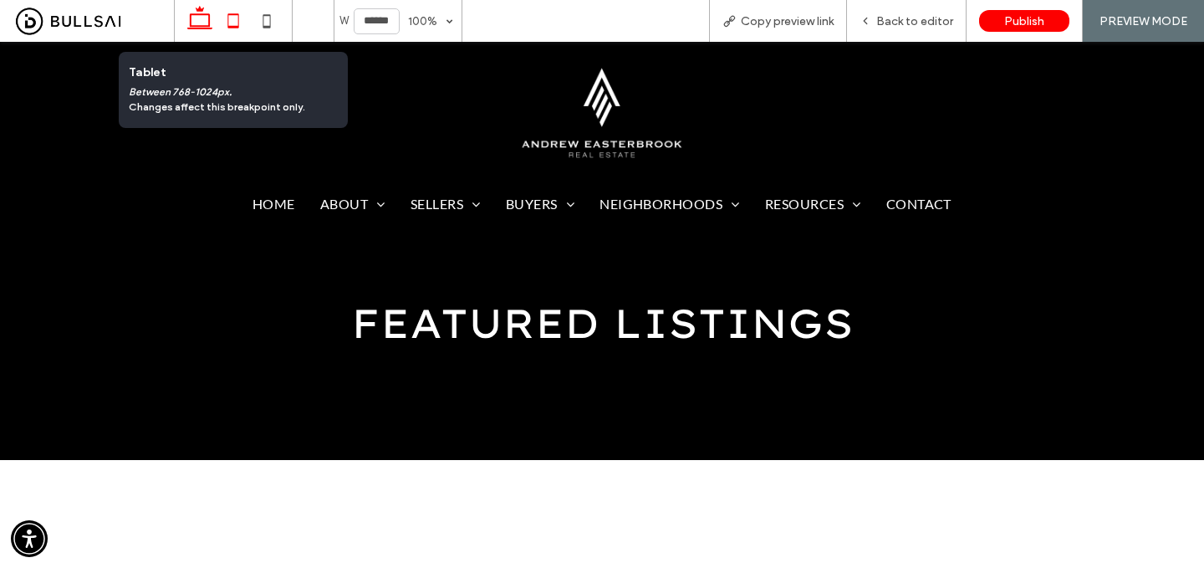
click at [243, 32] on icon at bounding box center [233, 20] width 33 height 33
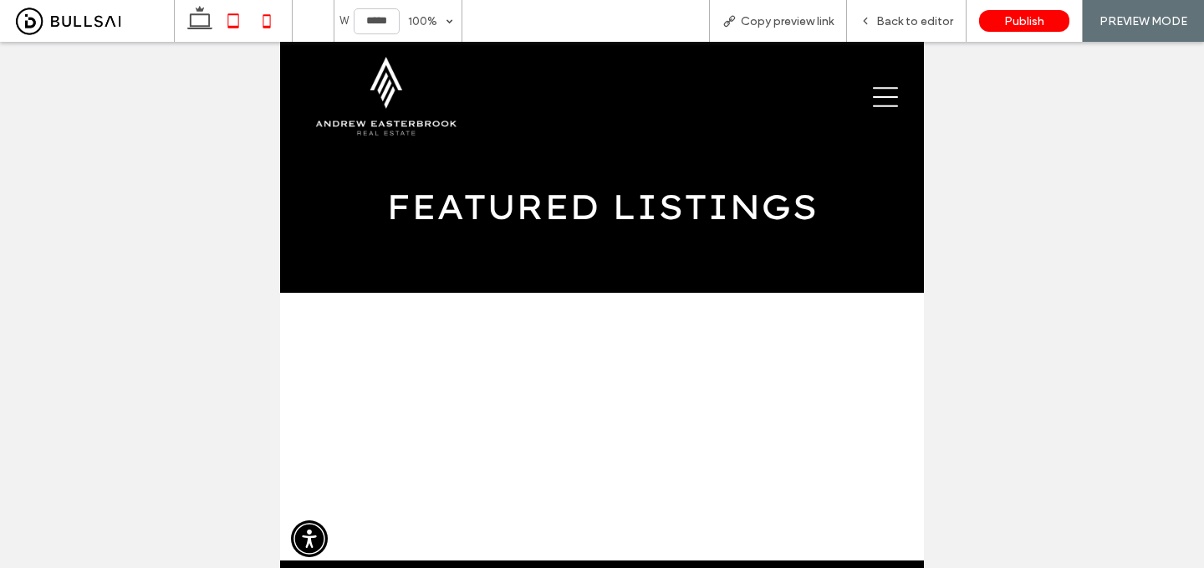
click at [264, 28] on icon at bounding box center [266, 20] width 33 height 33
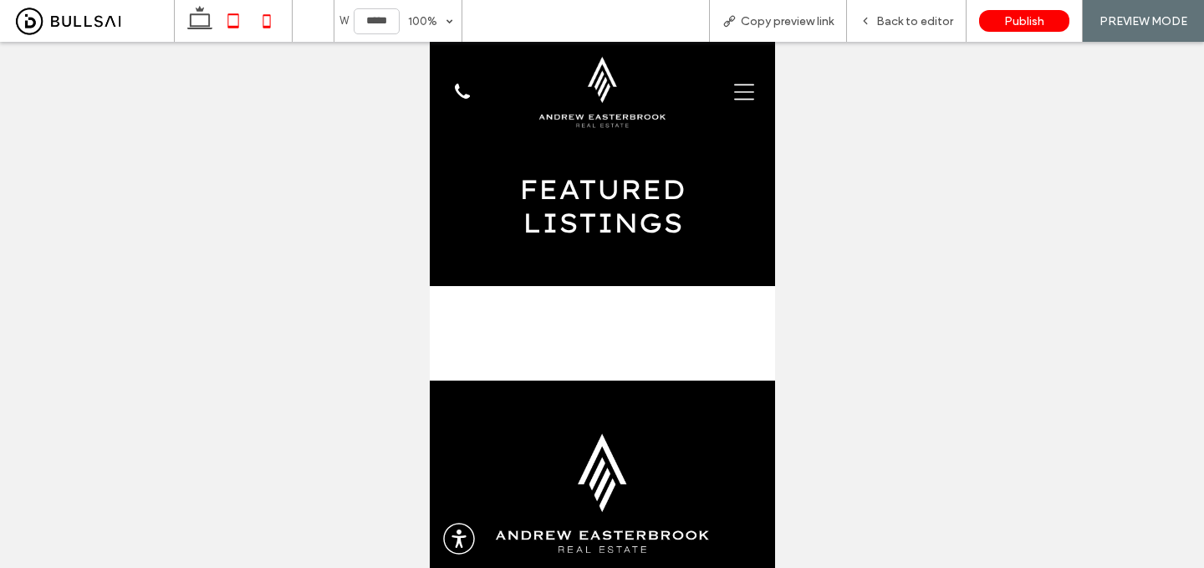
click at [225, 19] on icon at bounding box center [233, 20] width 33 height 33
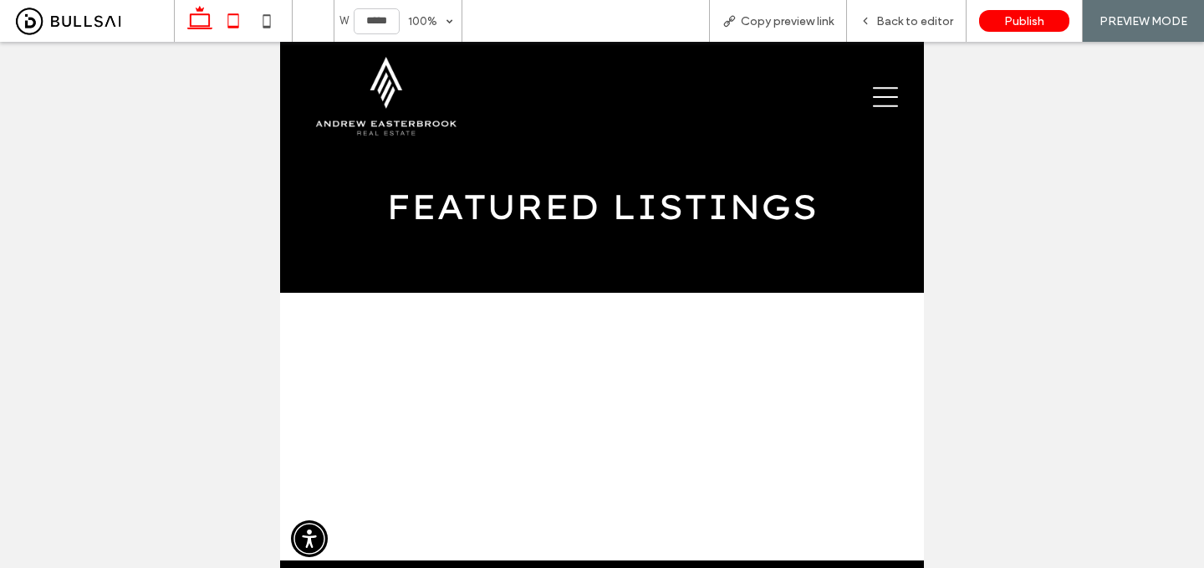
click at [198, 23] on icon at bounding box center [199, 20] width 33 height 33
type input "******"
